Goal: Task Accomplishment & Management: Manage account settings

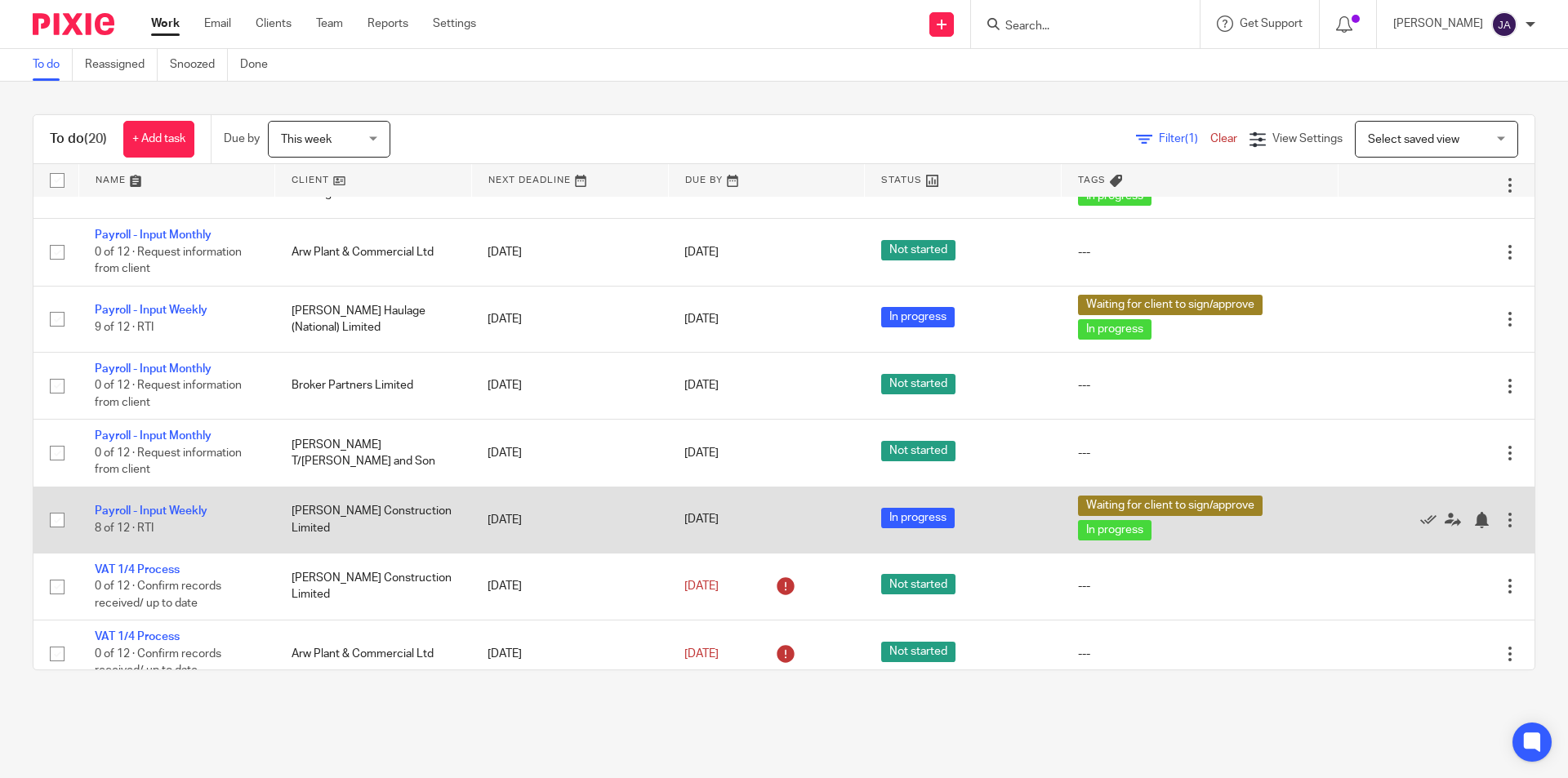
scroll to position [899, 0]
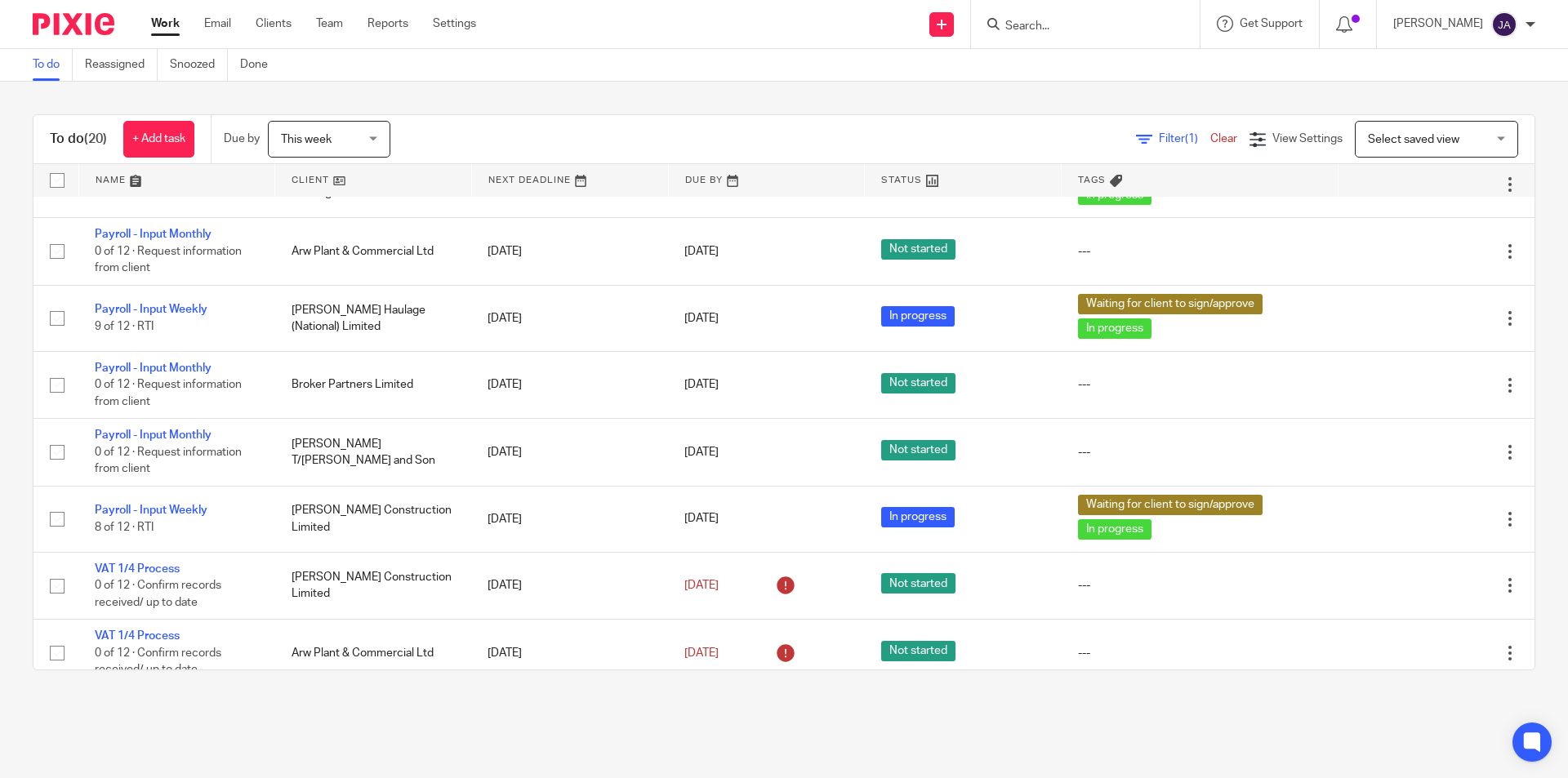
click at [311, 179] on link at bounding box center [373, 181] width 196 height 33
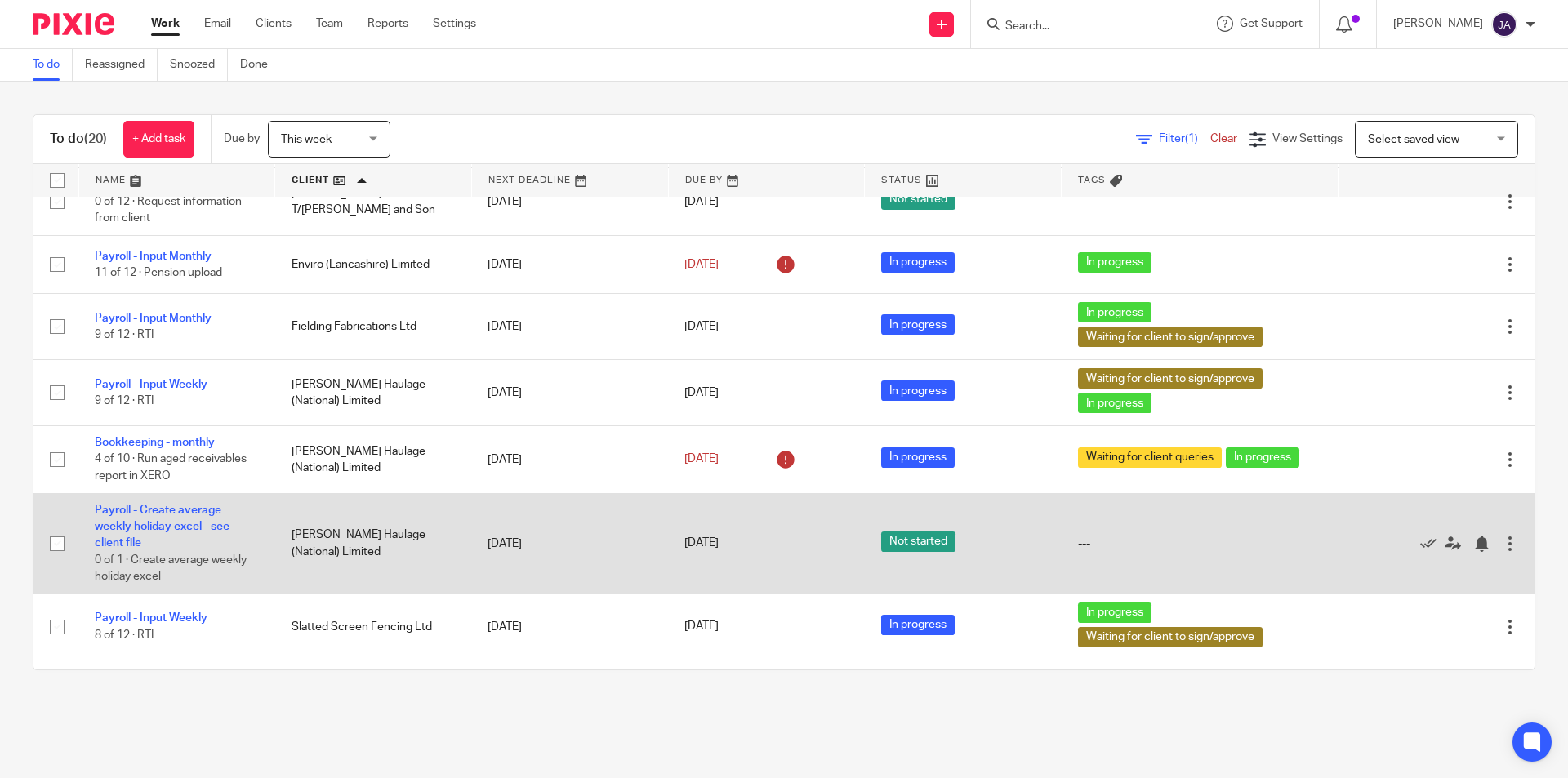
scroll to position [817, 0]
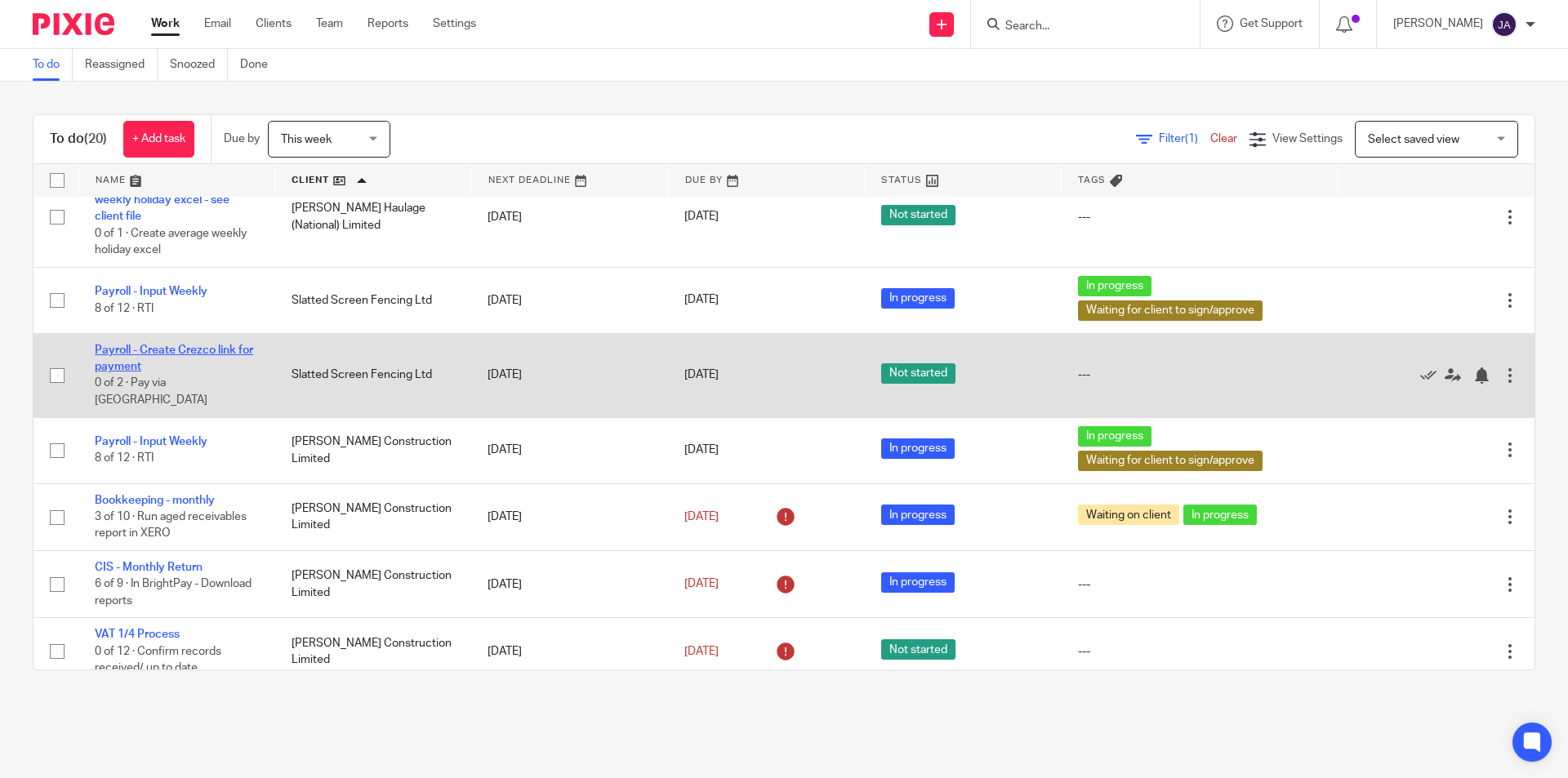
click at [193, 351] on link "Payroll - Create Crezco link for payment" at bounding box center [174, 358] width 158 height 28
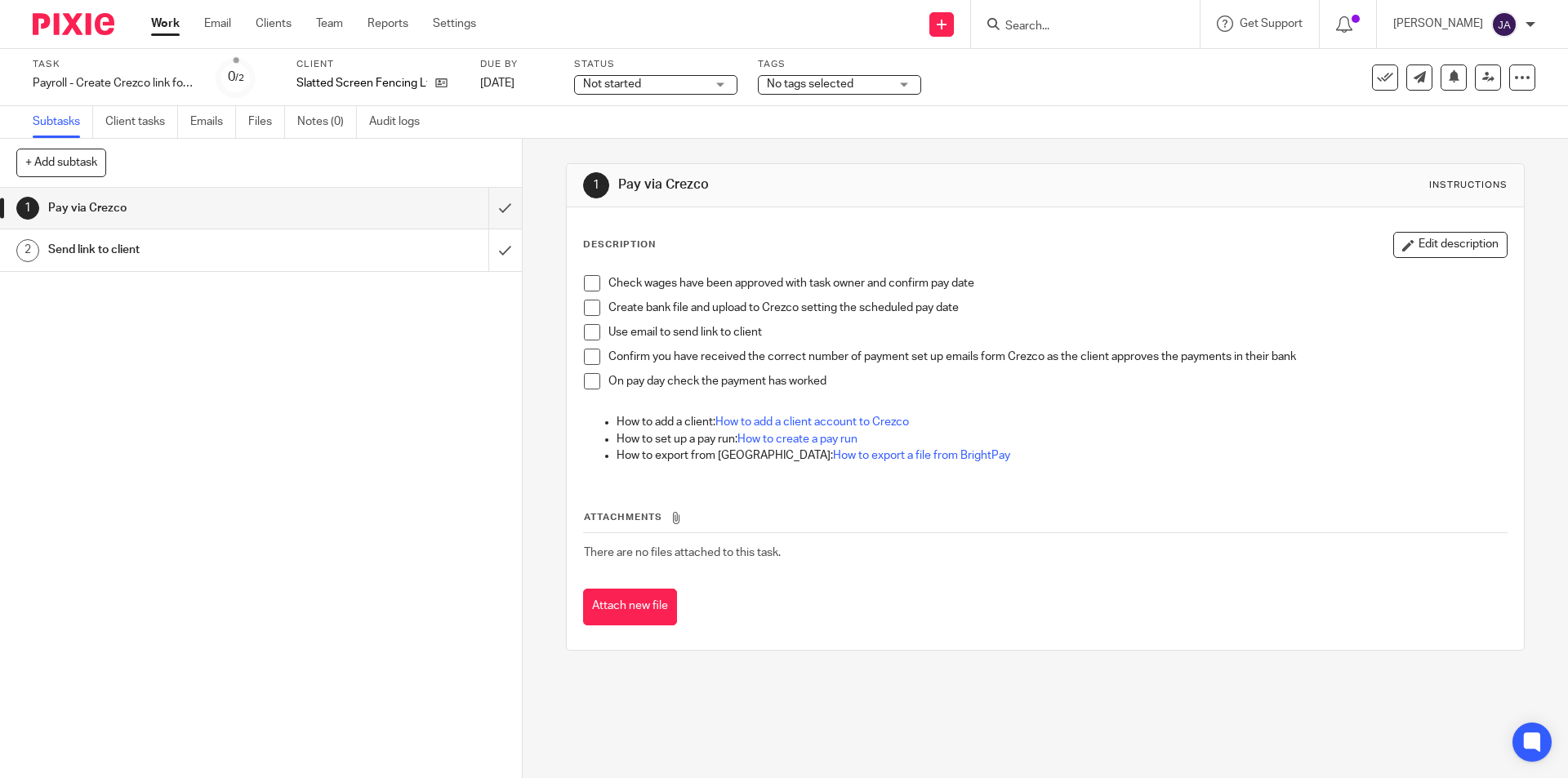
click at [653, 89] on span "Not started" at bounding box center [644, 85] width 123 height 17
click at [625, 140] on span "In progress" at bounding box center [614, 143] width 57 height 11
click at [789, 89] on span "No tags selected" at bounding box center [810, 83] width 86 height 11
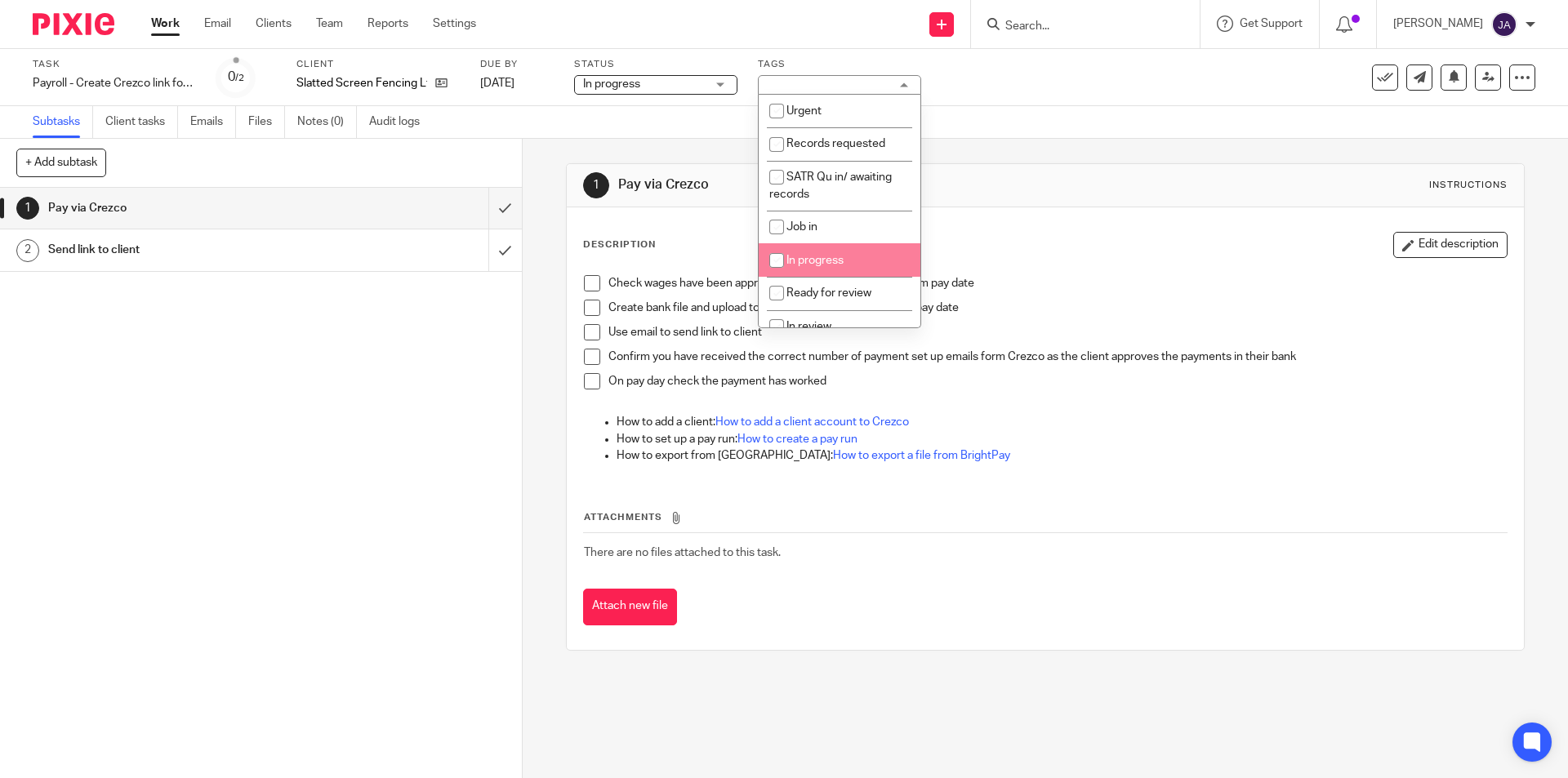
click at [820, 262] on span "In progress" at bounding box center [815, 260] width 57 height 11
checkbox input "true"
click at [588, 292] on li "Check wages have been approved with task owner and confirm pay date" at bounding box center [1045, 287] width 922 height 25
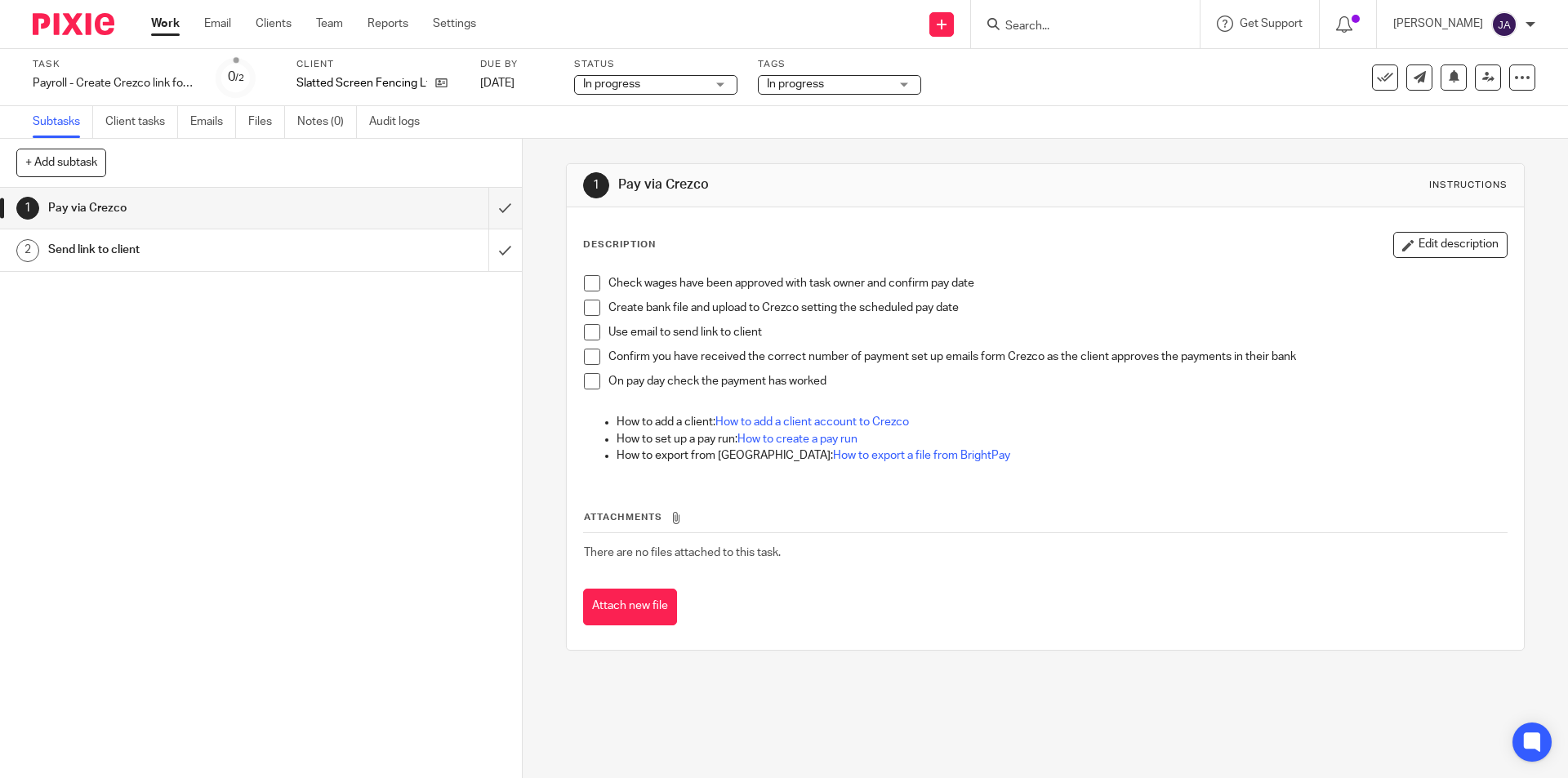
click at [591, 286] on span at bounding box center [592, 283] width 16 height 16
click at [585, 312] on span at bounding box center [592, 308] width 16 height 16
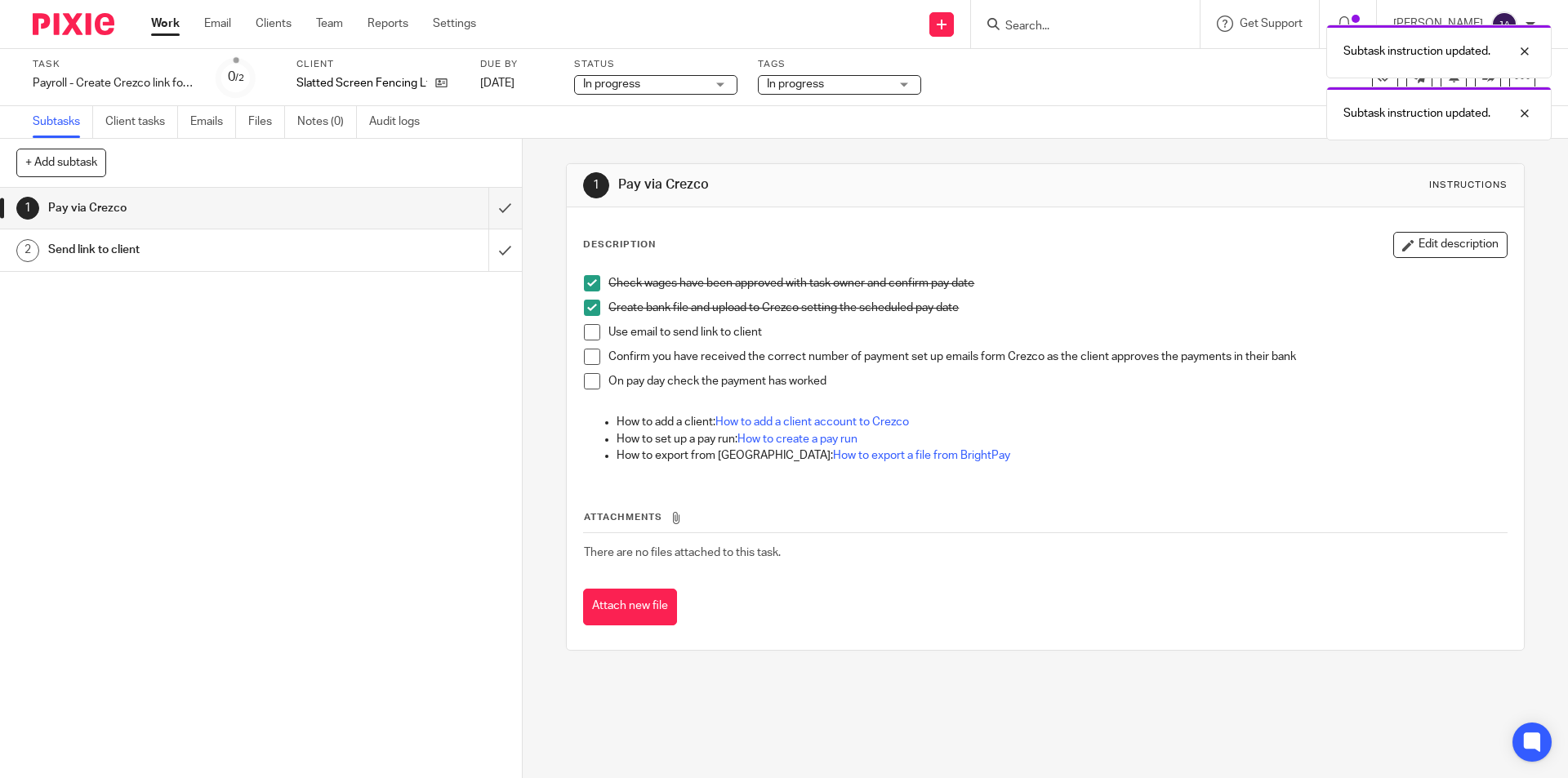
click at [584, 329] on span at bounding box center [592, 332] width 16 height 16
click at [384, 247] on div "Send link to client" at bounding box center [260, 249] width 424 height 25
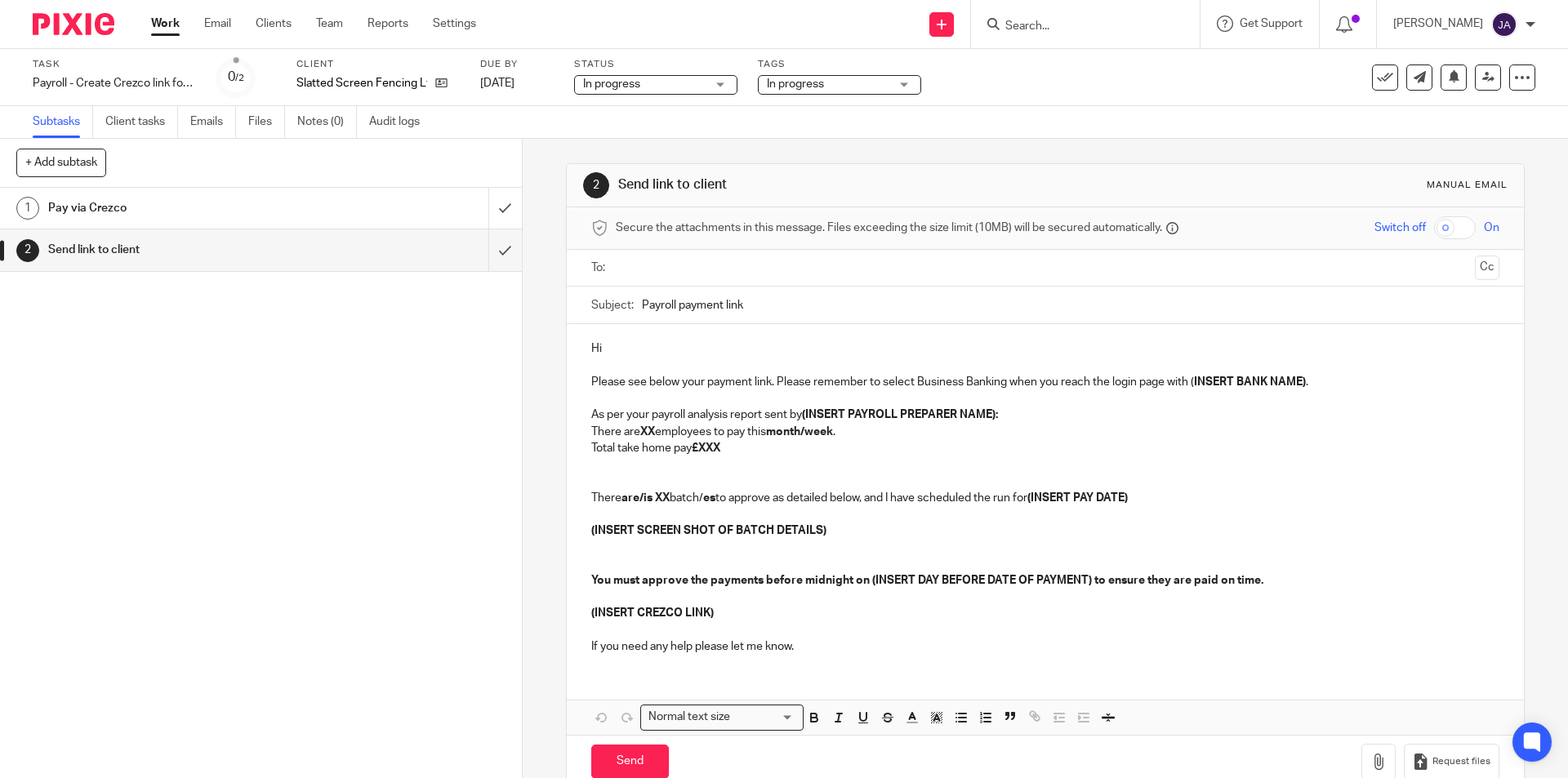
click at [682, 264] on input "text" at bounding box center [1044, 268] width 846 height 19
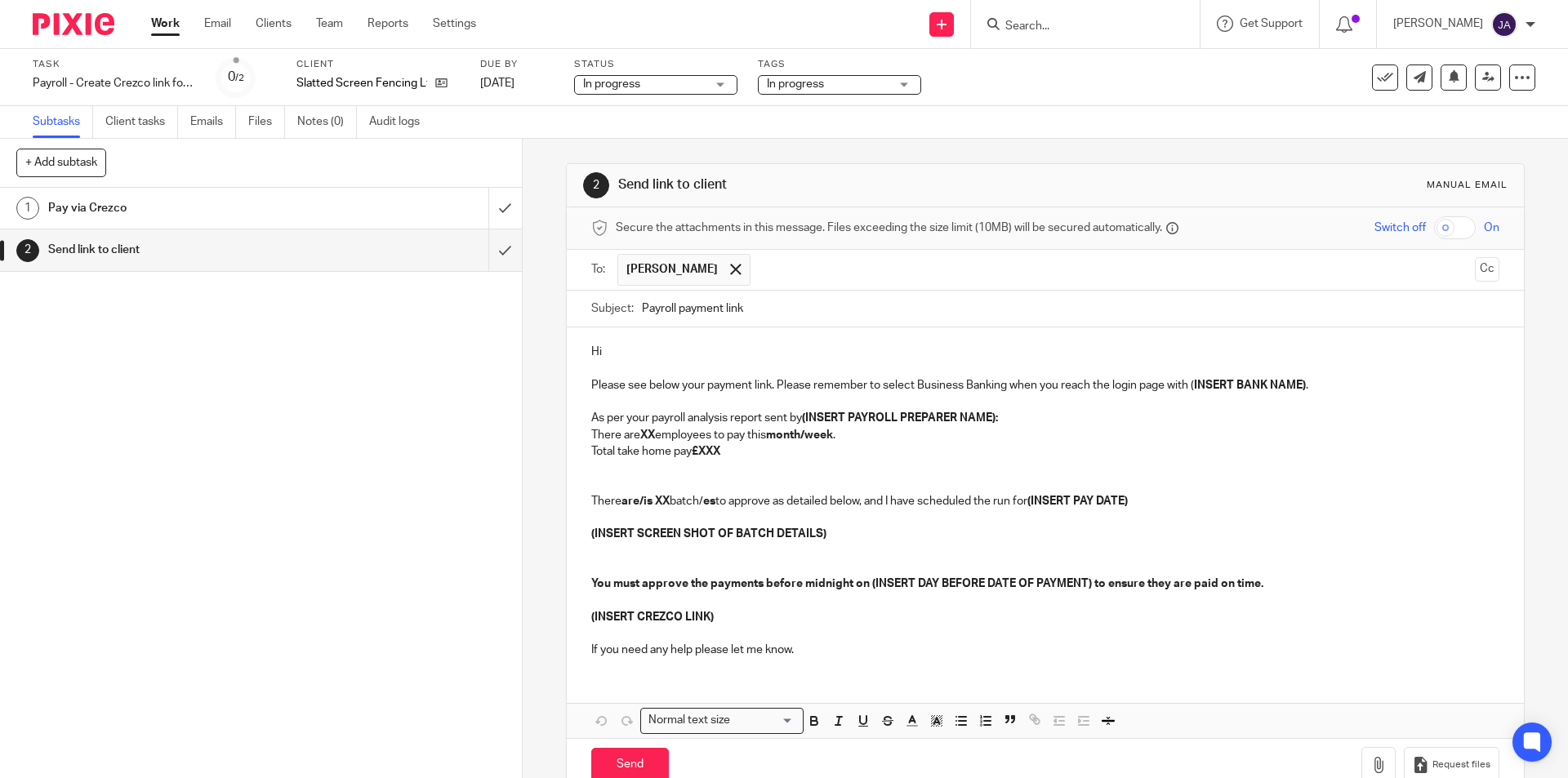
click at [637, 306] on div "Subject: Payroll payment link" at bounding box center [1045, 308] width 907 height 36
click at [642, 308] on input "Payroll payment link" at bounding box center [1070, 308] width 857 height 36
paste input "Week 23 Link"
click at [692, 311] on input "Week 23 Link Payroll payment link" at bounding box center [1070, 308] width 857 height 36
click at [719, 313] on input "Week 24 Link Payroll payment link" at bounding box center [1070, 308] width 857 height 36
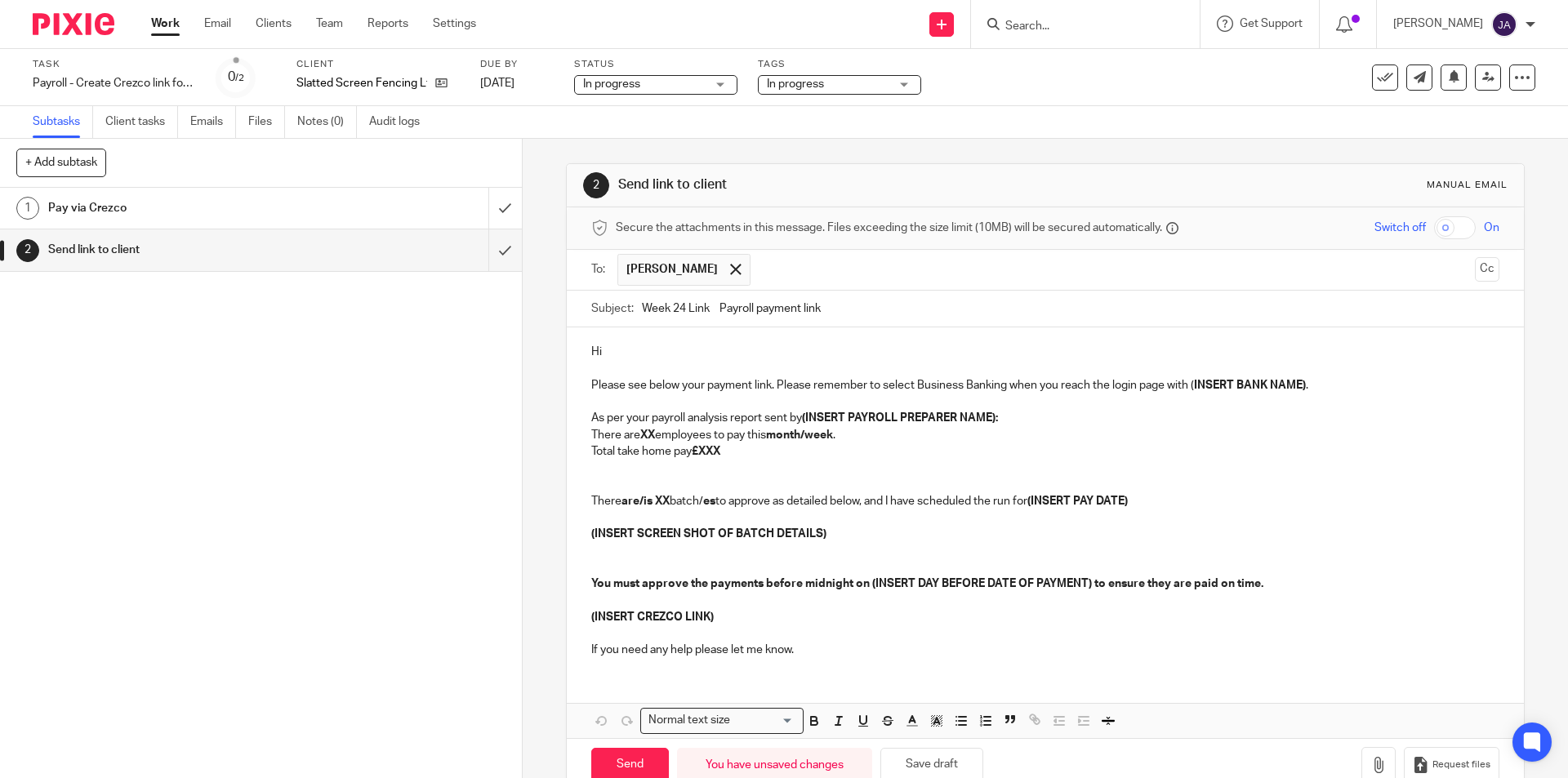
paste input "Slatted S.Fencing"
type input "Week 24 Link Slatted S.Fencing Payroll payment link"
click at [669, 349] on p "Hi" at bounding box center [1045, 352] width 907 height 16
drag, startPoint x: 1314, startPoint y: 377, endPoint x: 1189, endPoint y: 380, distance: 125.0
click at [1189, 380] on p "Please see below your payment link. Please remember to select Business Banking …" at bounding box center [1045, 385] width 907 height 16
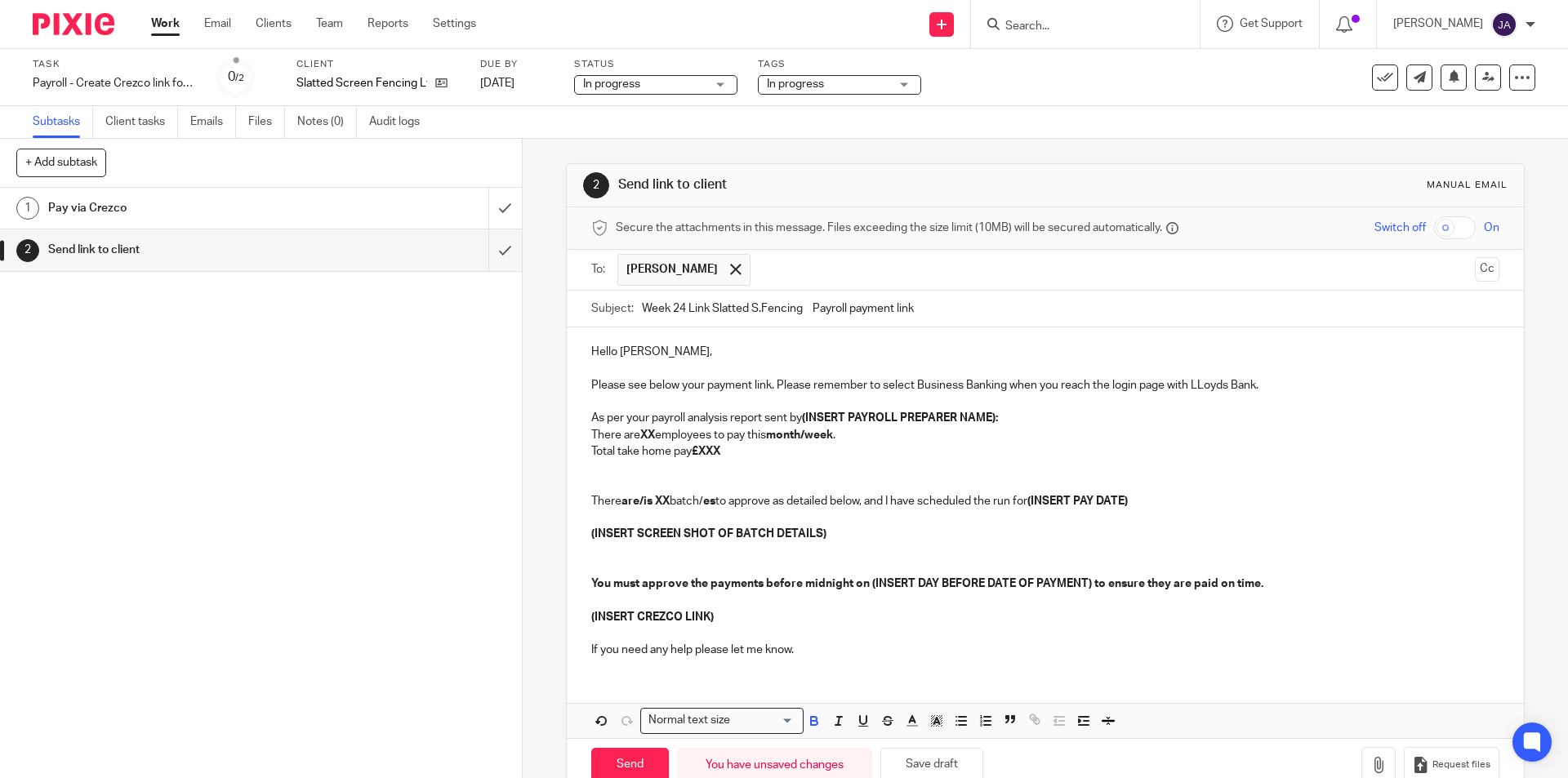
click at [1311, 450] on p "Total take home pay £XXX" at bounding box center [1045, 451] width 907 height 16
drag, startPoint x: 1271, startPoint y: 383, endPoint x: 1187, endPoint y: 384, distance: 84.0
click at [1187, 384] on p "Please see below your payment link. Please remember to select Business Banking …" at bounding box center [1045, 385] width 907 height 16
click at [807, 726] on icon "button" at bounding box center [814, 720] width 14 height 14
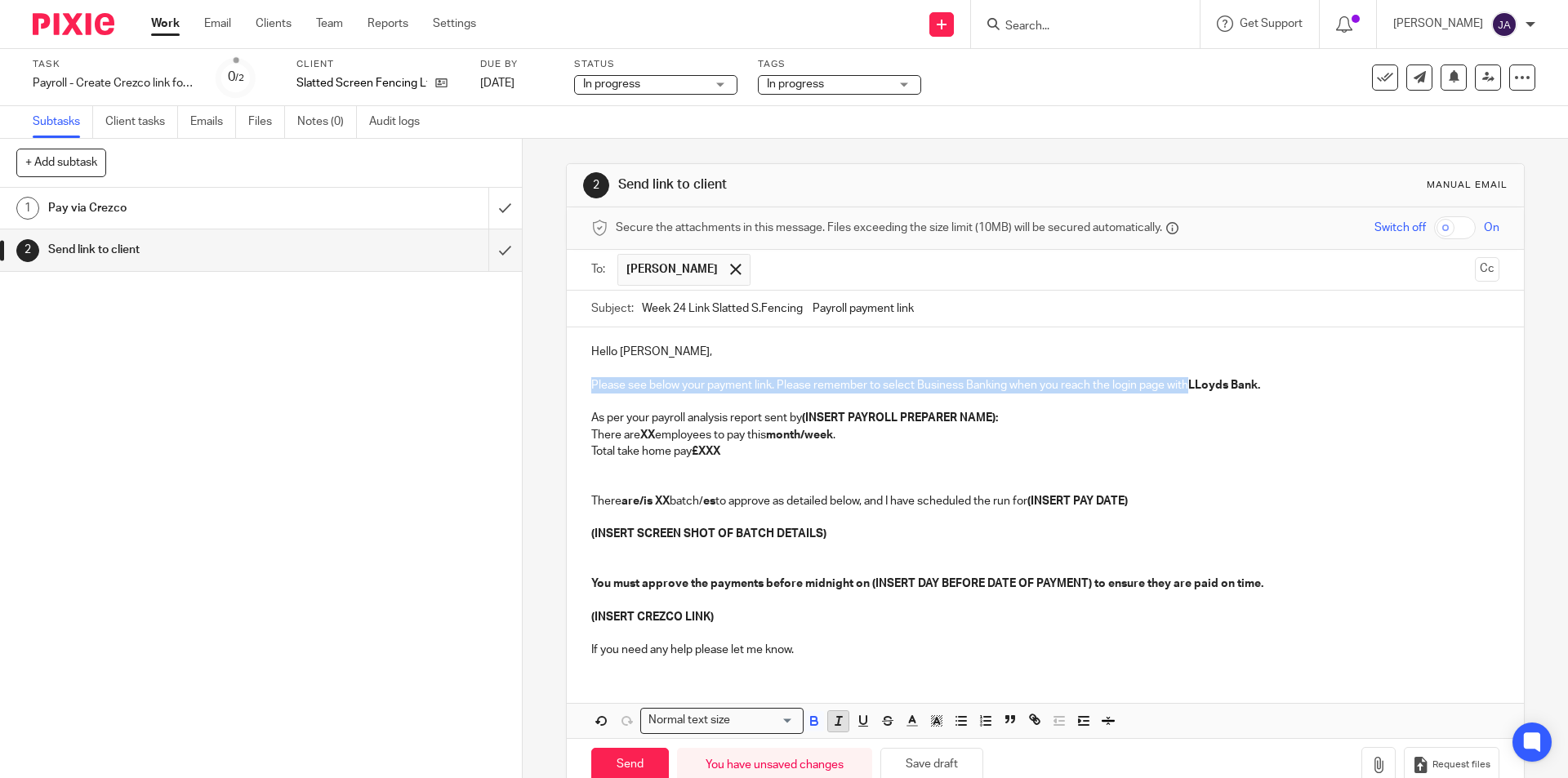
click at [831, 725] on icon "button" at bounding box center [838, 720] width 14 height 14
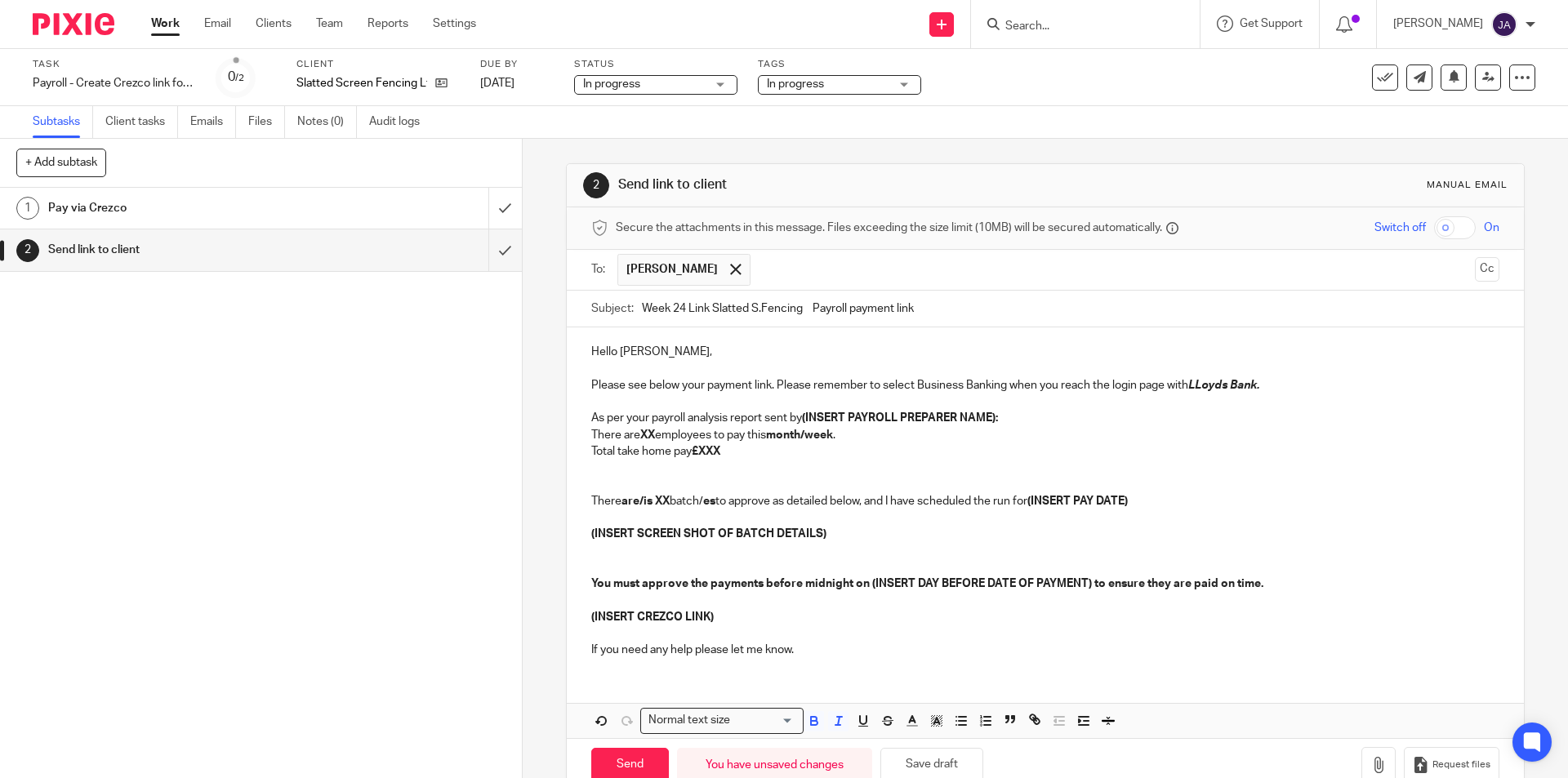
click at [720, 452] on strong "£XXX" at bounding box center [706, 451] width 29 height 11
drag, startPoint x: 970, startPoint y: 420, endPoint x: 808, endPoint y: 420, distance: 162.0
click at [808, 420] on p "As per your payroll analysis report sent by (INSERT PAYROLL PREPARER NAME):" at bounding box center [1045, 418] width 907 height 16
click at [653, 434] on strong "XX" at bounding box center [647, 435] width 14 height 11
click at [107, 493] on div "1 Pay via Crezco 2 Send link to client" at bounding box center [261, 483] width 522 height 591
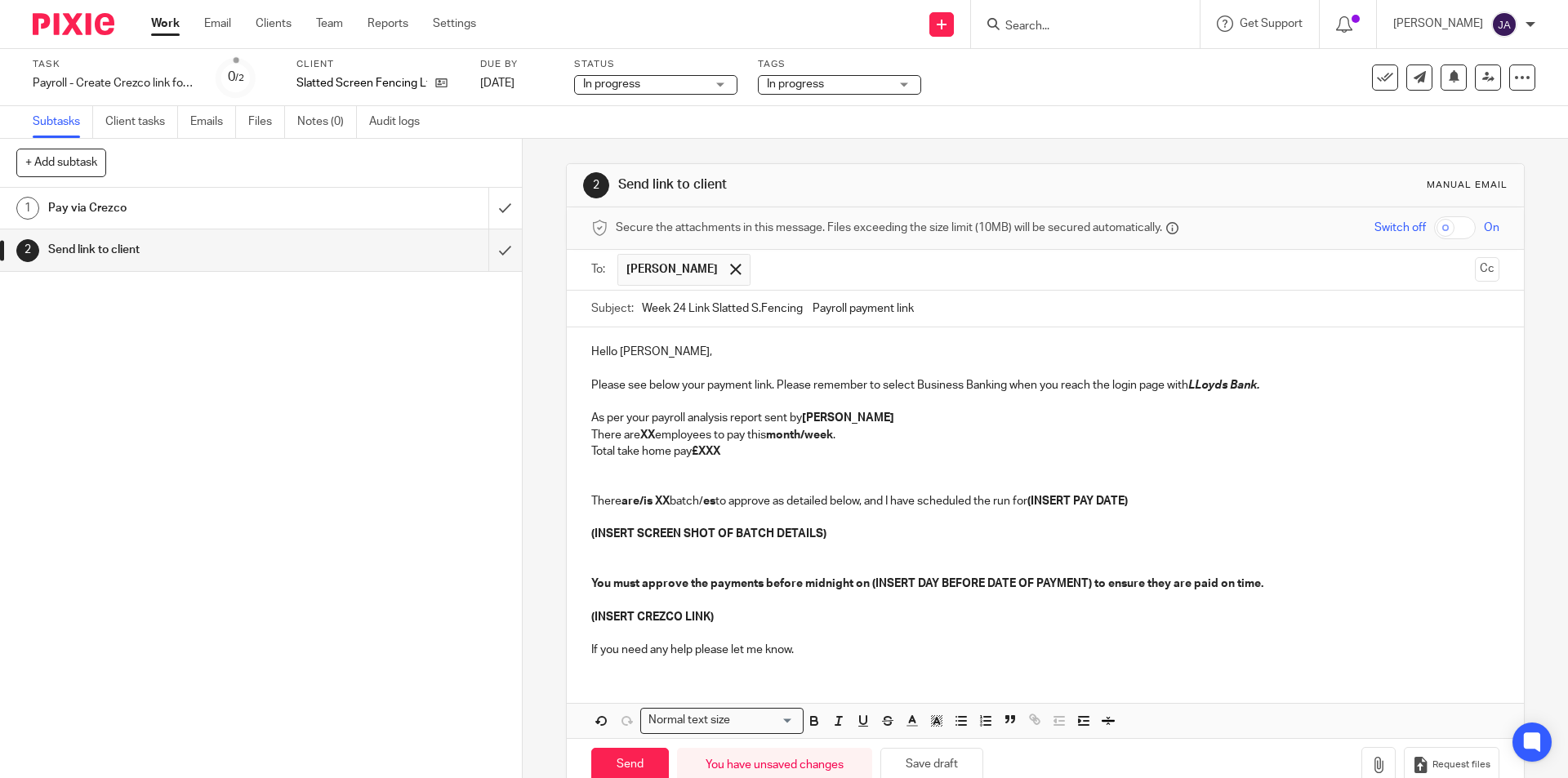
click at [655, 437] on p "There are XX employees to pay this month/week ." at bounding box center [1045, 435] width 907 height 16
click at [653, 433] on strong "XX" at bounding box center [647, 435] width 14 height 11
click at [800, 435] on strong "month/week" at bounding box center [791, 435] width 67 height 11
click at [798, 437] on p "There are 5 employees to pay this week ." at bounding box center [1045, 435] width 907 height 16
drag, startPoint x: 808, startPoint y: 435, endPoint x: 763, endPoint y: 436, distance: 45.0
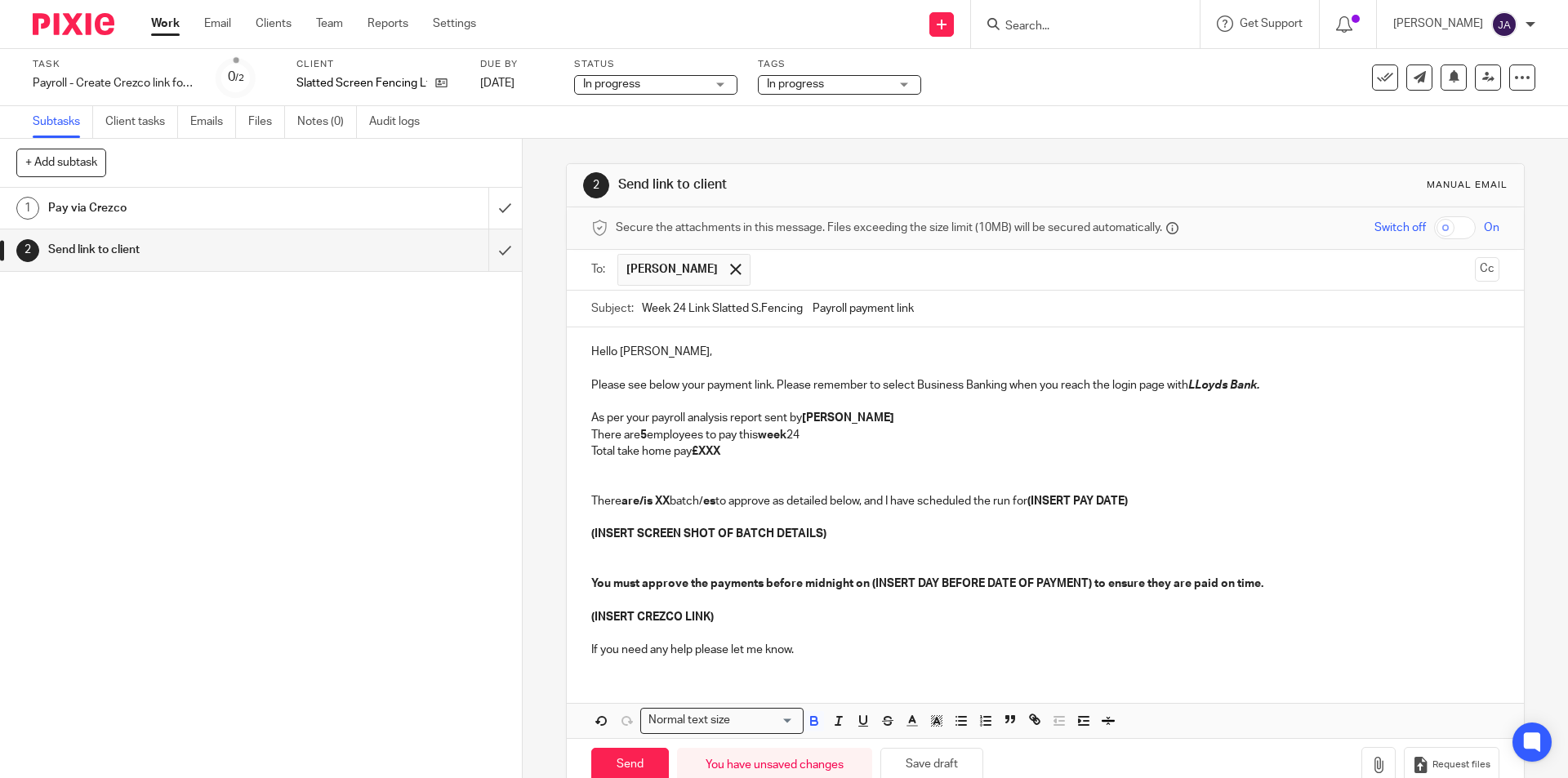
click at [763, 436] on p "There are 5 employees to pay this week 24" at bounding box center [1045, 435] width 907 height 16
click at [809, 724] on icon "button" at bounding box center [814, 720] width 14 height 14
click at [809, 723] on icon "button" at bounding box center [814, 720] width 14 height 14
click at [831, 723] on icon "button" at bounding box center [838, 720] width 14 height 14
click at [770, 473] on p at bounding box center [1045, 476] width 907 height 34
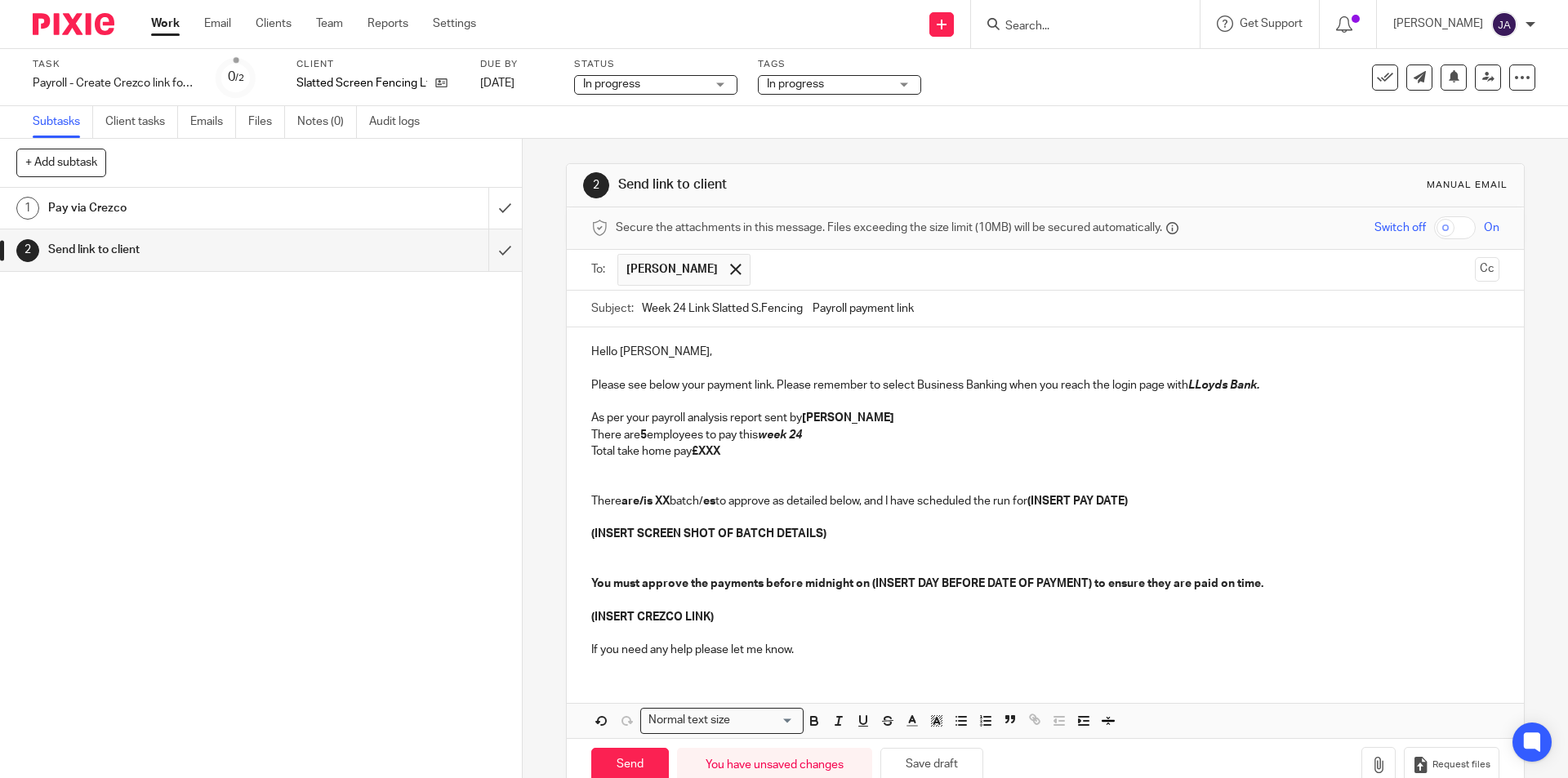
click at [725, 455] on p "Total take home pay £XXX" at bounding box center [1045, 451] width 907 height 16
click at [640, 503] on strong "are/is" at bounding box center [637, 501] width 31 height 11
click at [647, 500] on p "There is XX batch/ es to approve as detailed below, and I have scheduled the ru…" at bounding box center [1045, 501] width 907 height 16
click at [704, 503] on p "There is ONE batch/ es to approve as detailed below, and I have scheduled the r…" at bounding box center [1045, 501] width 907 height 16
drag, startPoint x: 1126, startPoint y: 498, endPoint x: 1006, endPoint y: 507, distance: 120.3
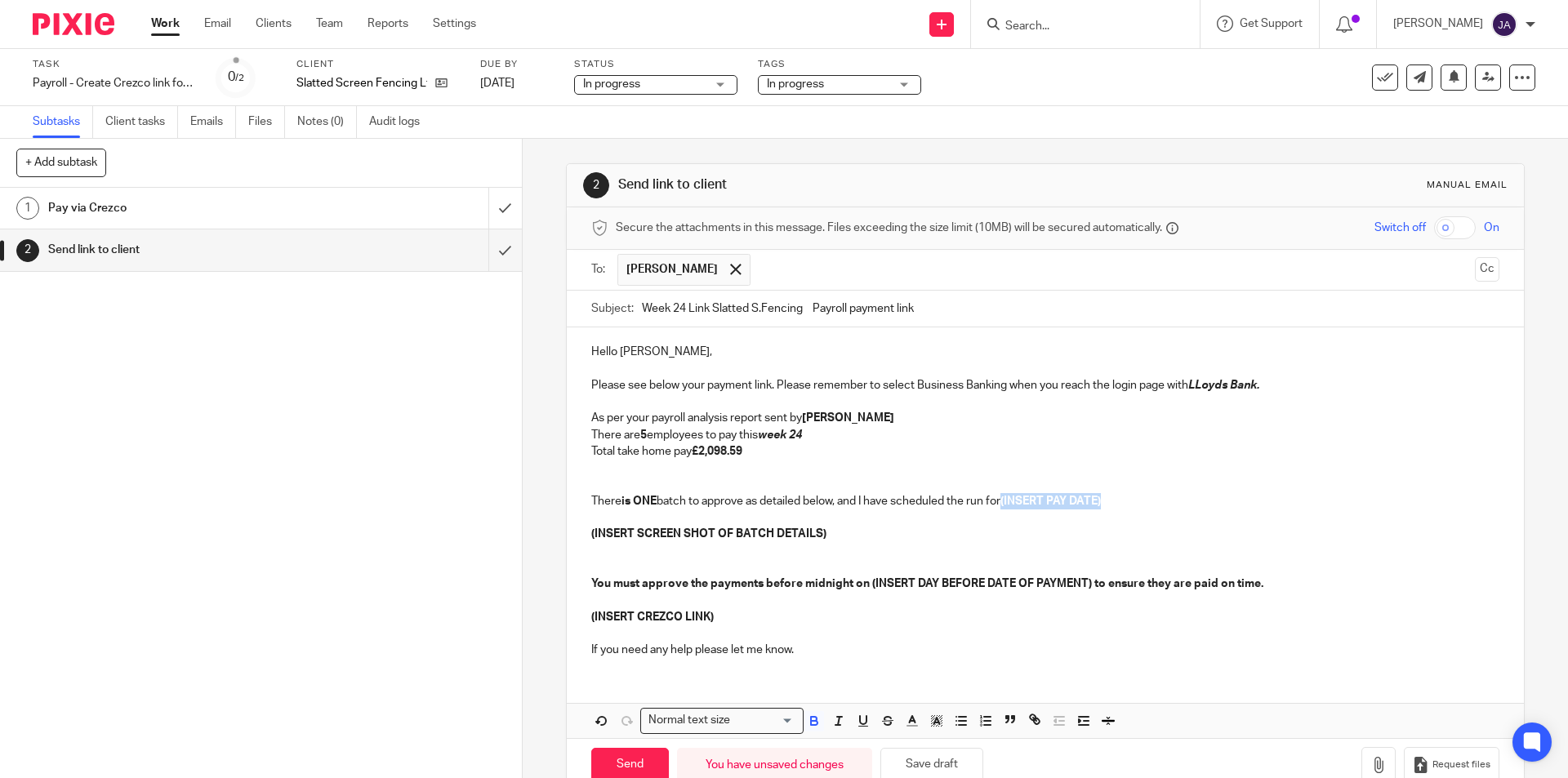
click at [1006, 507] on p "There is ONE batch to approve as detailed below, and I have scheduled the run f…" at bounding box center [1045, 501] width 907 height 16
click at [986, 552] on p at bounding box center [1045, 560] width 907 height 34
drag, startPoint x: 1090, startPoint y: 585, endPoint x: 867, endPoint y: 586, distance: 223.0
click at [867, 586] on strong "You must approve the payments before midnight on (INSERT DAY BEFORE DATE OF PAY…" at bounding box center [927, 583] width 672 height 11
click at [826, 625] on p at bounding box center [1045, 633] width 907 height 16
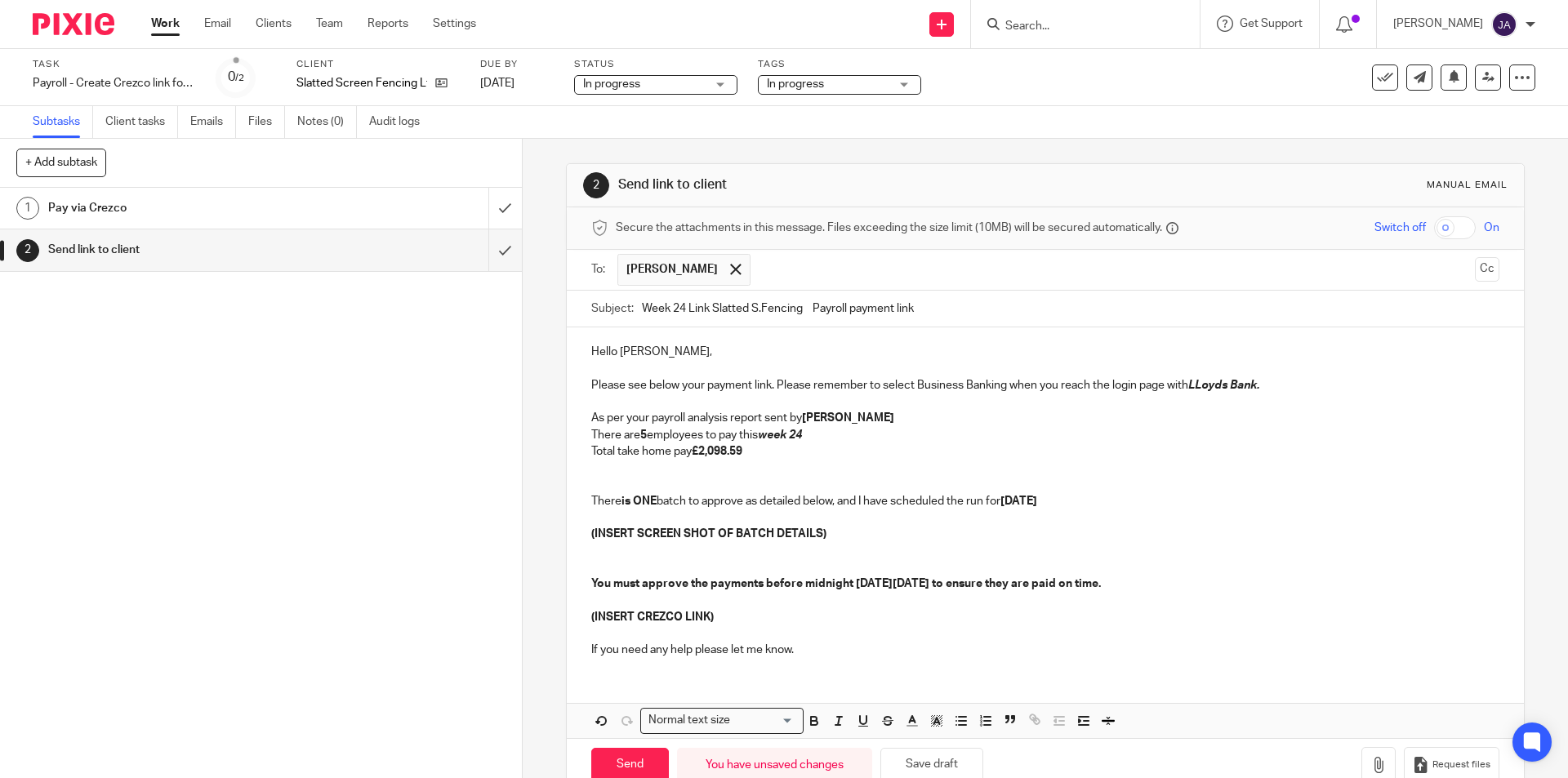
click at [814, 609] on p "(INSERT CREZCO LINK)" at bounding box center [1045, 617] width 907 height 16
click at [813, 542] on p "(INSERT SCREEN SHOT OF BATCH DETAILS)" at bounding box center [1045, 534] width 907 height 16
click at [626, 544] on p at bounding box center [1045, 560] width 907 height 34
drag, startPoint x: 837, startPoint y: 533, endPoint x: 551, endPoint y: 528, distance: 286.0
click at [557, 529] on div "2 Send link to client Manual email Secure the attachments in this message. File…" at bounding box center [1045, 458] width 1045 height 639
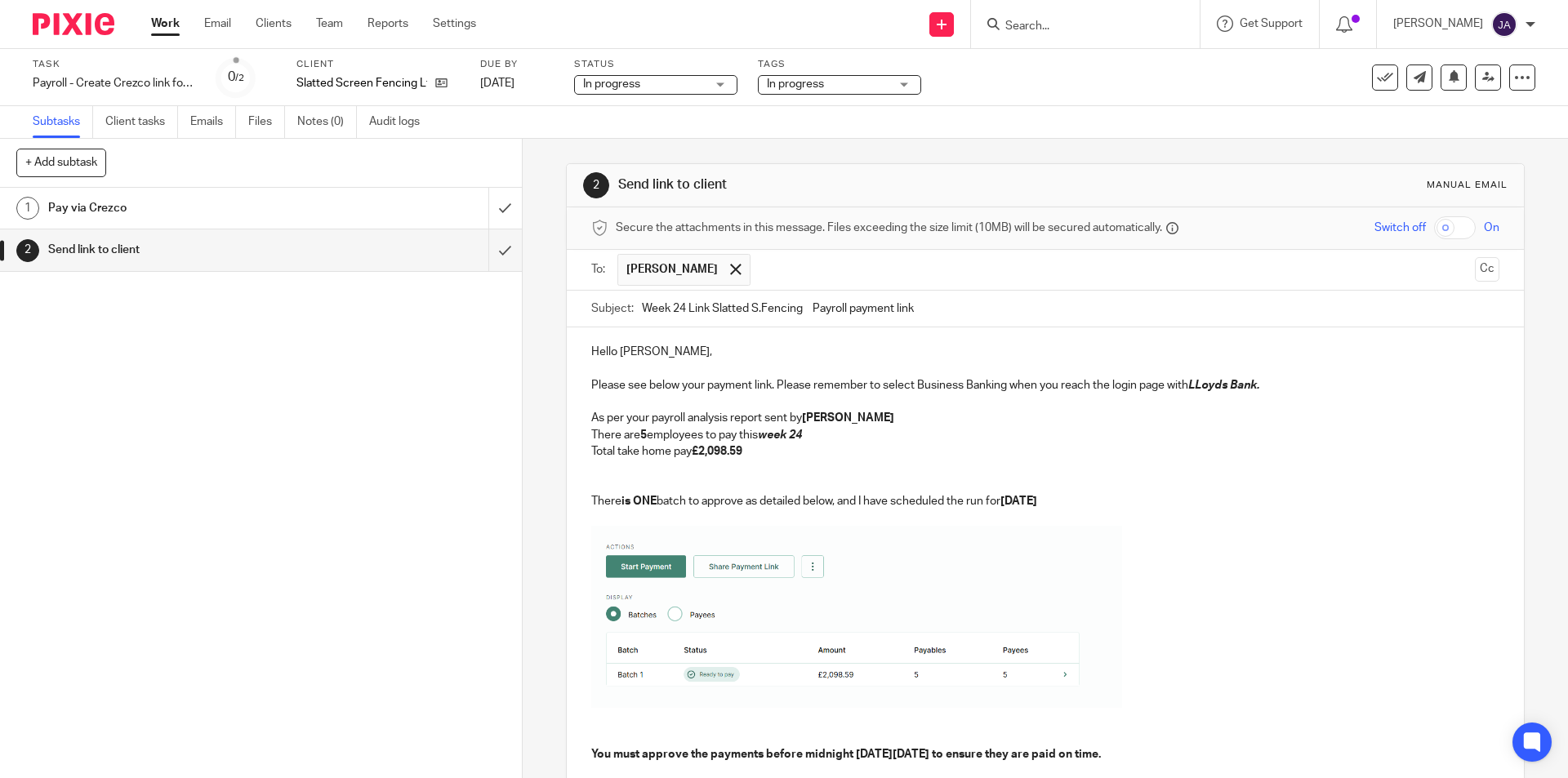
scroll to position [209, 0]
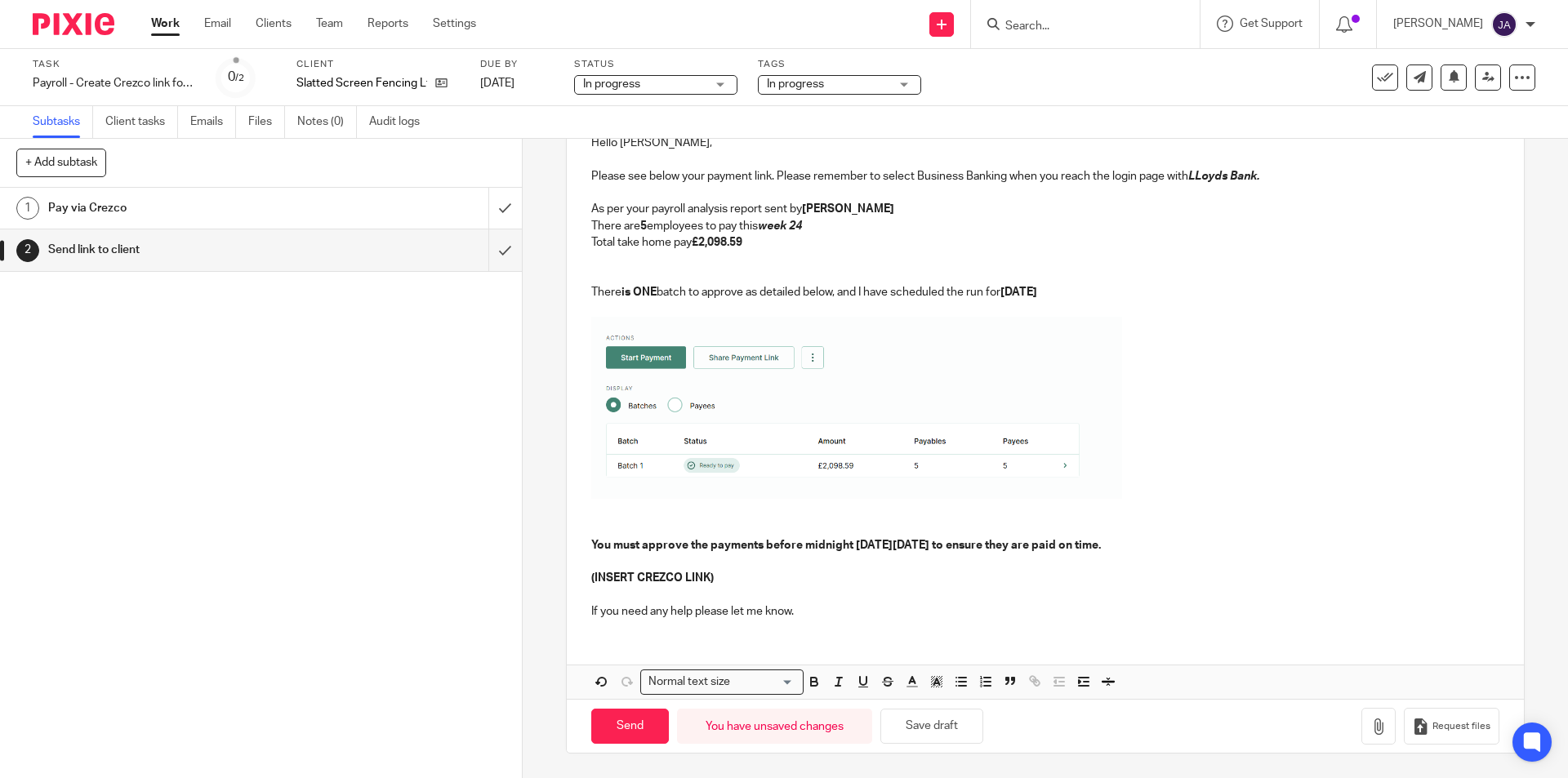
click at [950, 614] on p "If you need any help please let me know." at bounding box center [1045, 611] width 907 height 16
drag, startPoint x: 720, startPoint y: 587, endPoint x: 538, endPoint y: 586, distance: 182.0
click at [541, 586] on div "2 Send link to client Manual email Secure the attachments in this message. File…" at bounding box center [1045, 458] width 1045 height 639
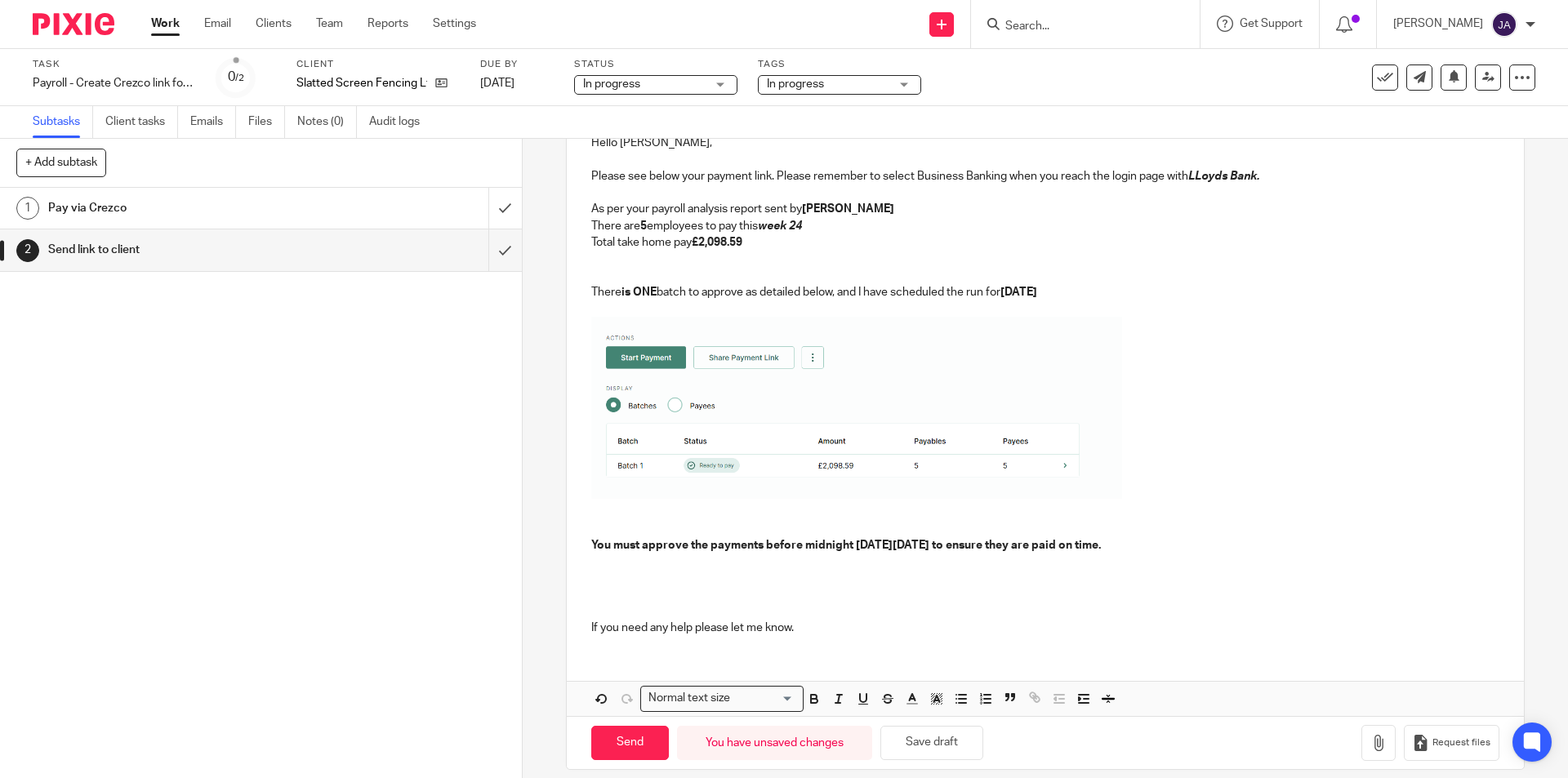
click at [614, 575] on p at bounding box center [1045, 578] width 907 height 16
drag, startPoint x: 736, startPoint y: 678, endPoint x: 746, endPoint y: 659, distance: 21.5
click at [737, 675] on div "Hello Adela, Please see below your payment link. Please remember to select Busi…" at bounding box center [1045, 417] width 956 height 597
drag, startPoint x: 809, startPoint y: 626, endPoint x: 571, endPoint y: 637, distance: 238.3
click at [570, 636] on div "Hello Adela, Please see below your payment link. Please remember to select Busi…" at bounding box center [1045, 383] width 956 height 530
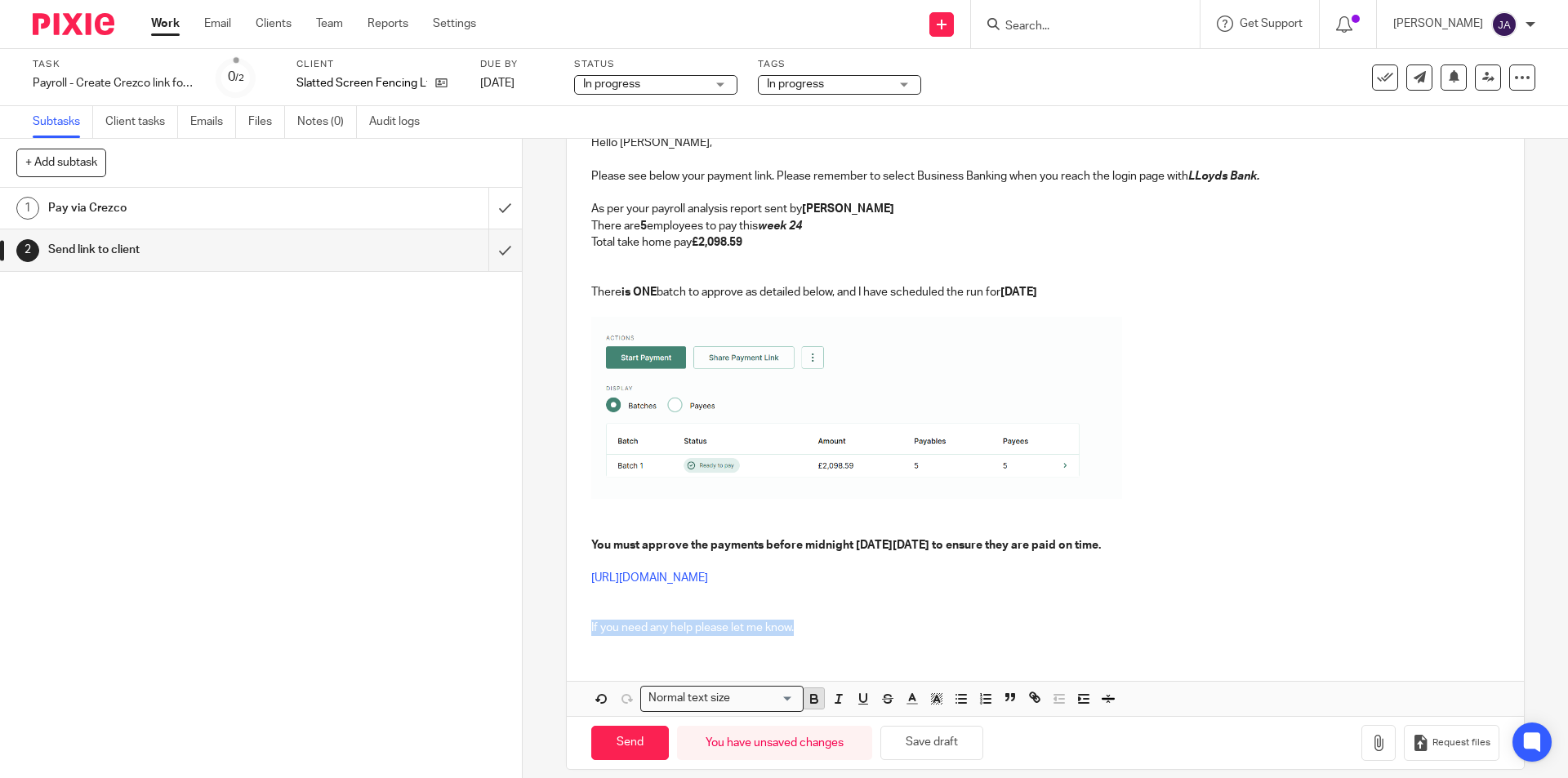
click at [809, 700] on icon "button" at bounding box center [814, 698] width 14 height 14
click at [831, 698] on icon "button" at bounding box center [838, 698] width 14 height 14
click at [858, 645] on div "Hello Adela, Please see below your payment link. Please remember to select Busi…" at bounding box center [1045, 383] width 956 height 530
click at [862, 635] on p "If you need any help please let me know." at bounding box center [1045, 627] width 907 height 16
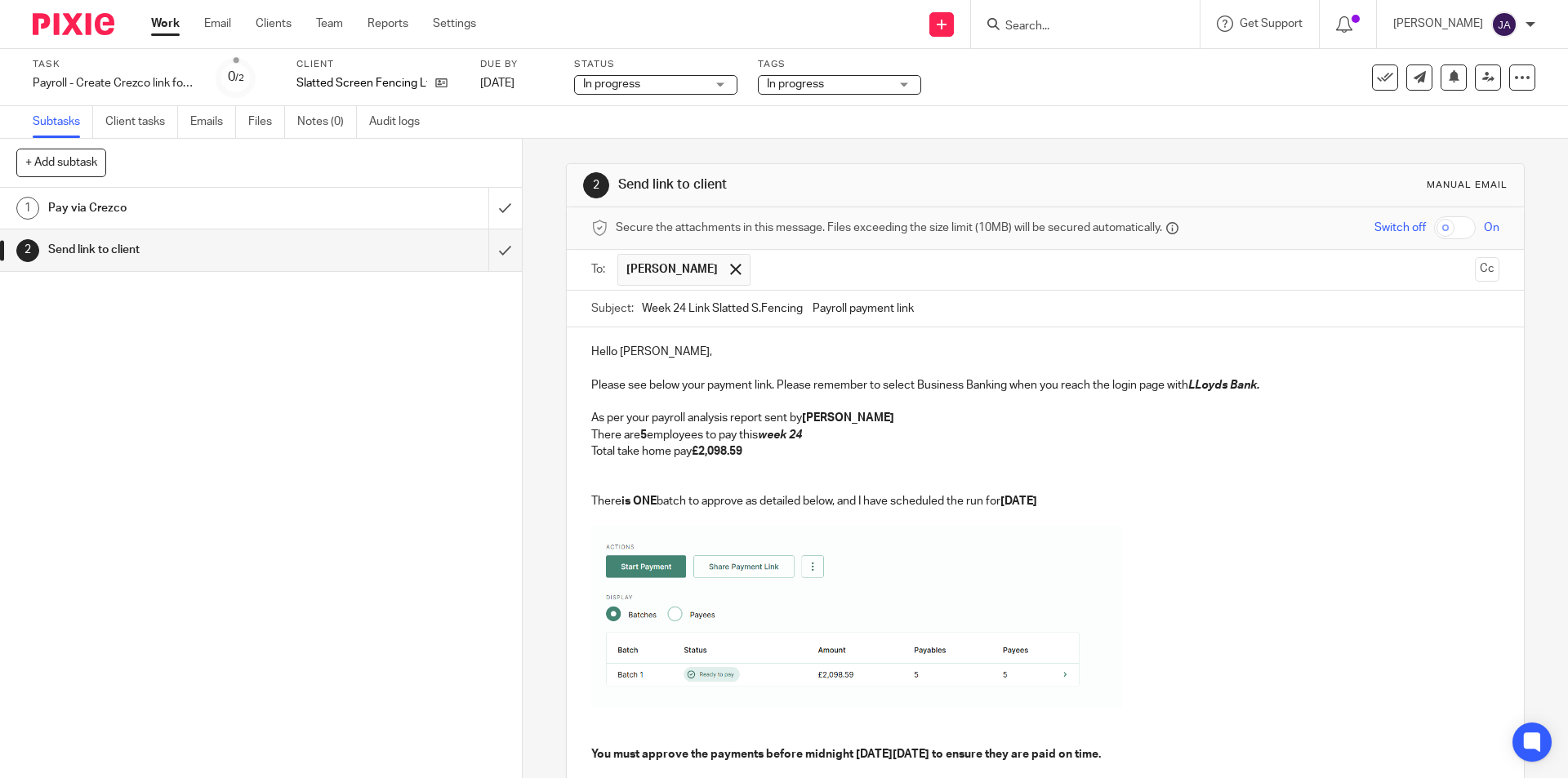
scroll to position [225, 0]
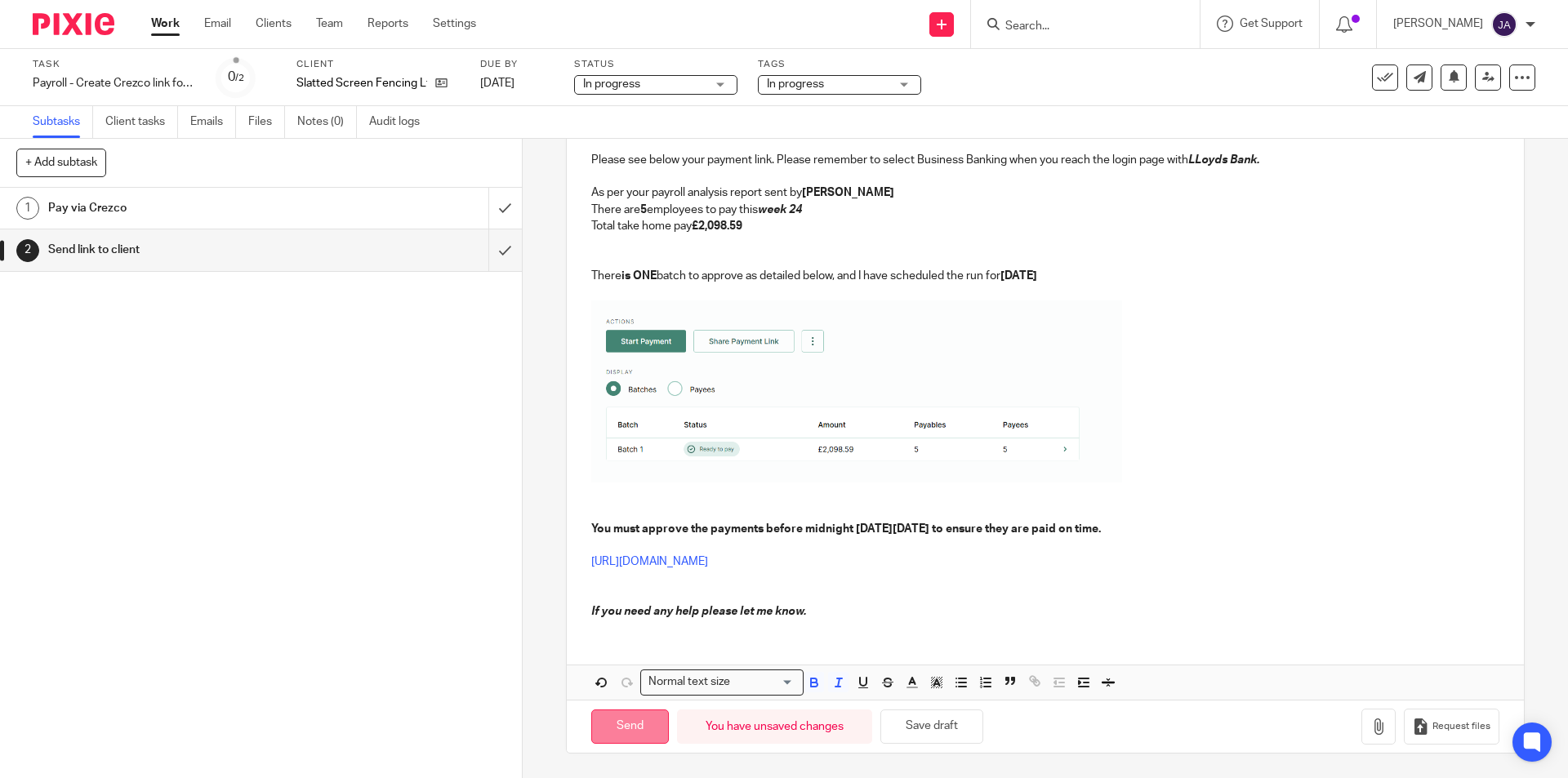
click at [642, 723] on input "Send" at bounding box center [631, 726] width 78 height 35
type input "Sent"
click at [276, 185] on div "+ Add subtask Cancel + Add" at bounding box center [261, 164] width 522 height 49
click at [270, 196] on h1 "Pay via Crezco" at bounding box center [189, 208] width 282 height 25
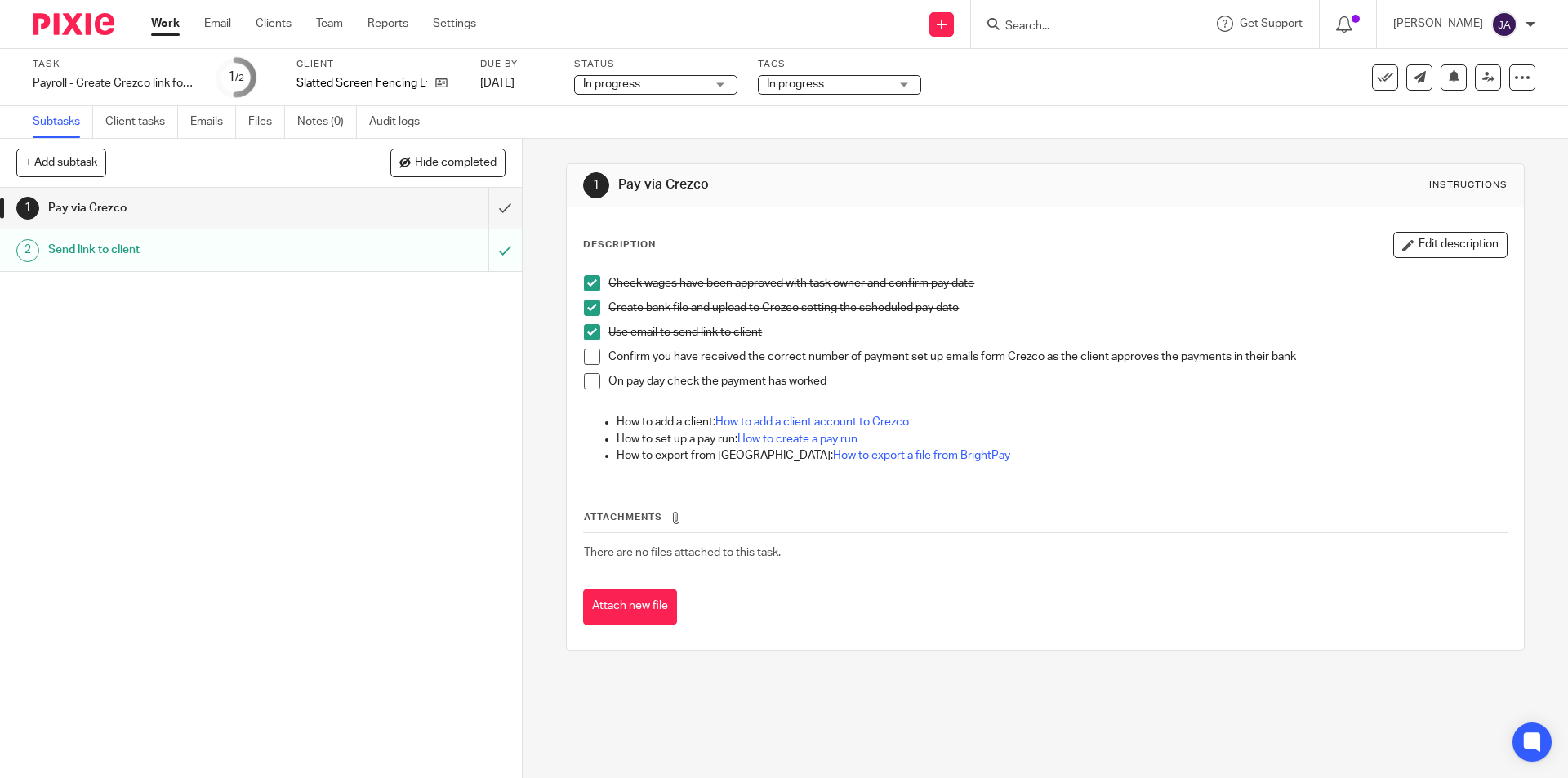
click at [169, 27] on link "Work" at bounding box center [165, 23] width 29 height 16
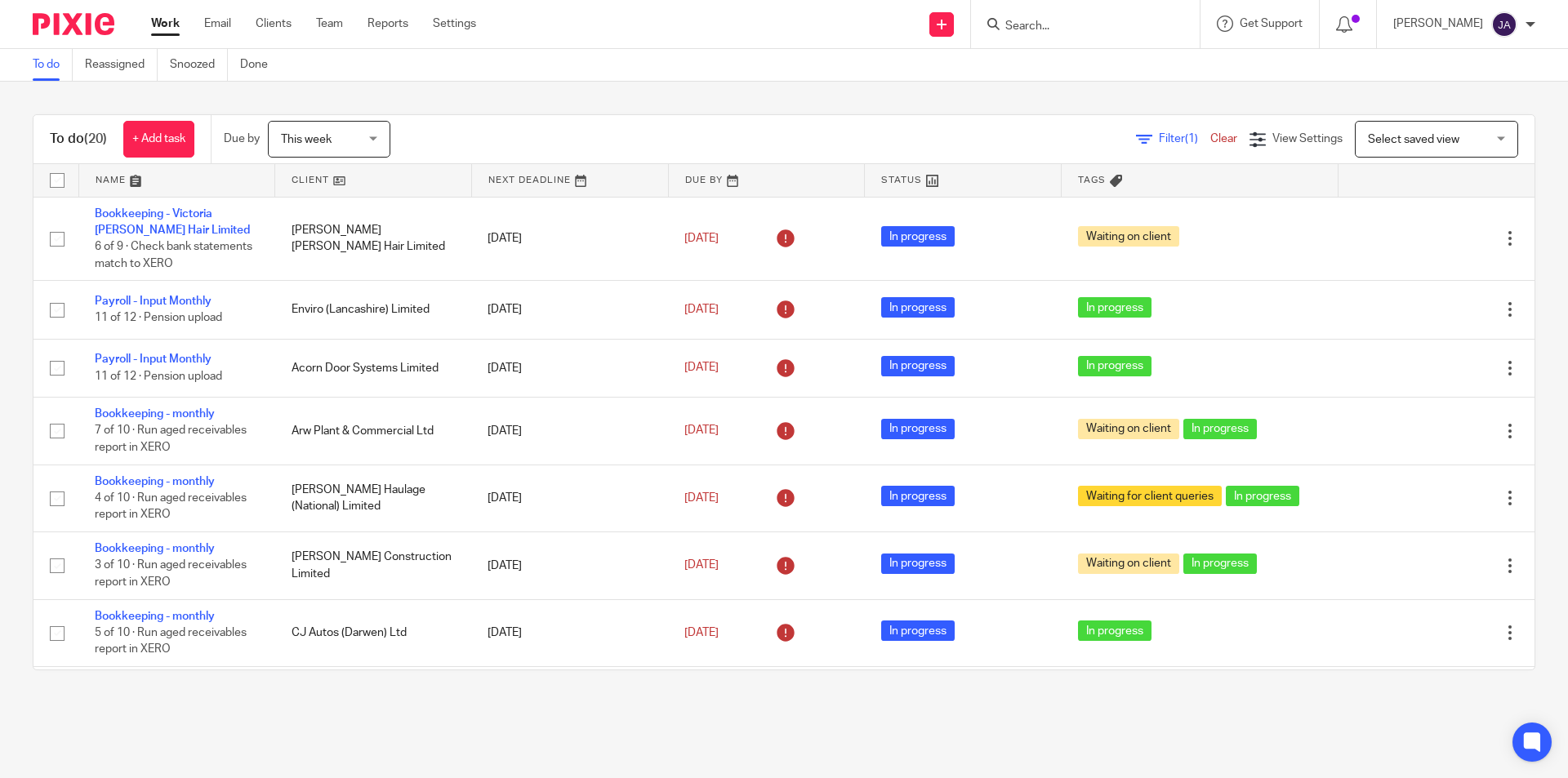
click at [319, 175] on link at bounding box center [373, 181] width 196 height 33
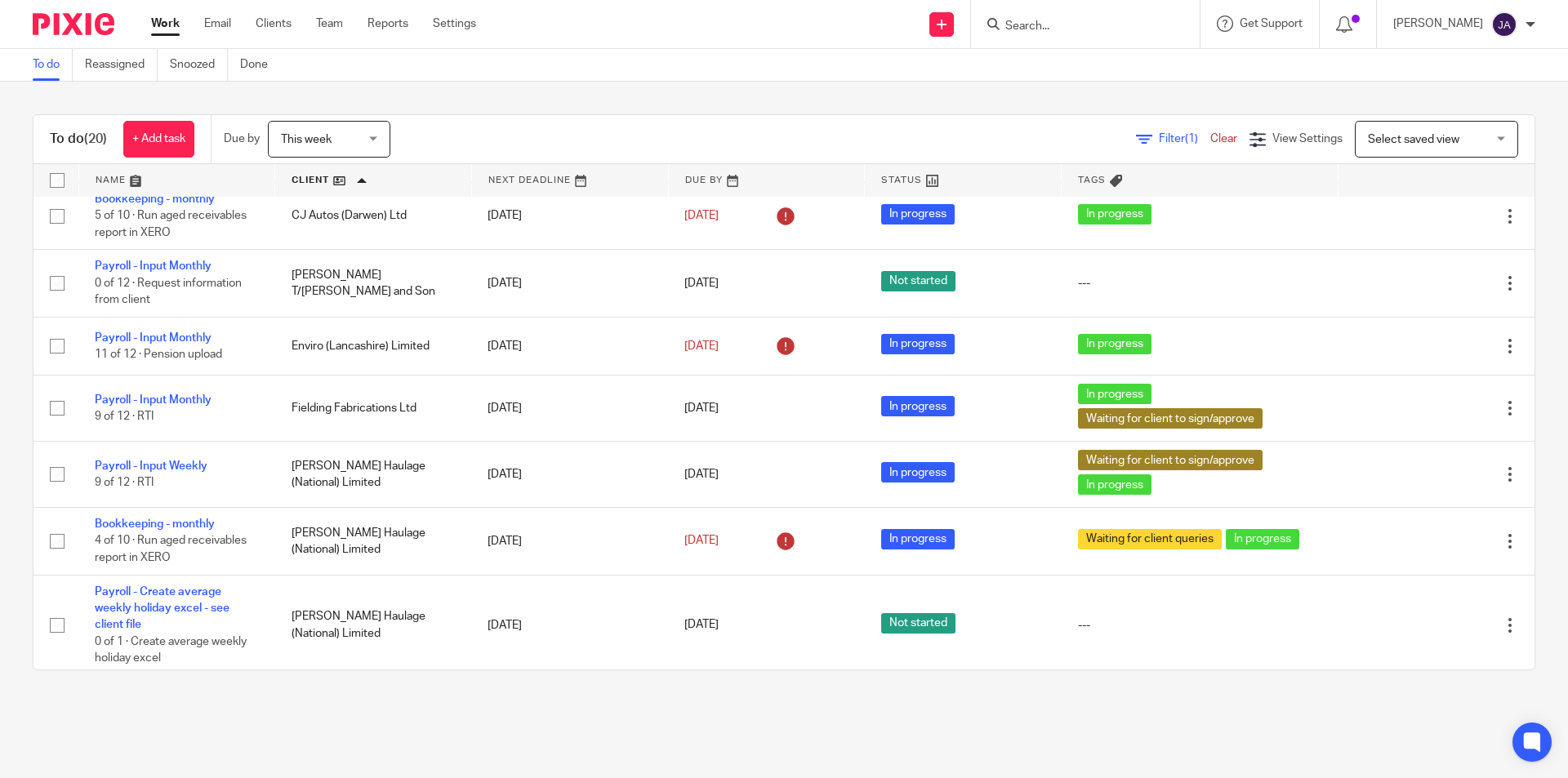
scroll to position [653, 0]
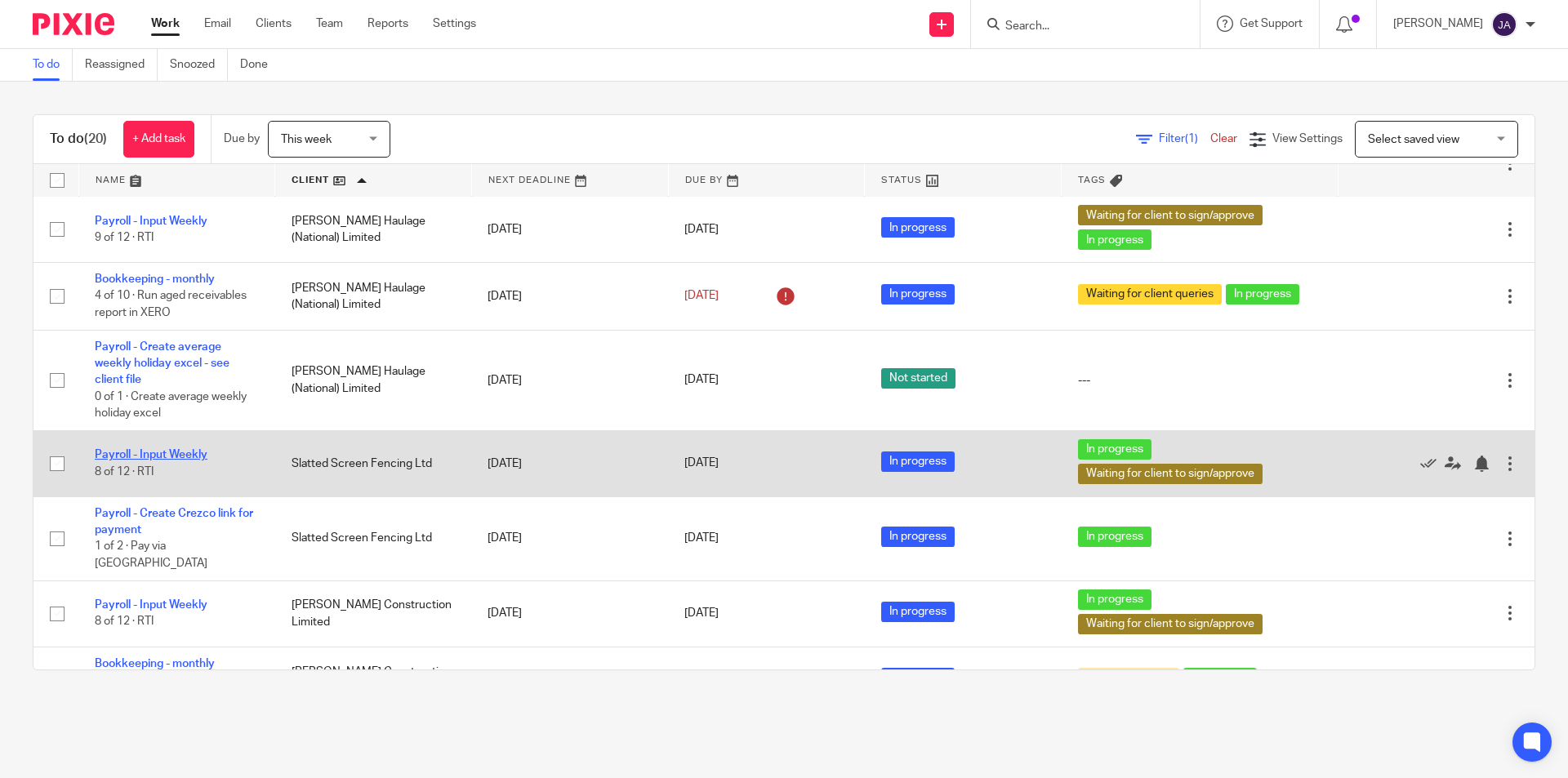
click at [164, 453] on link "Payroll - Input Weekly" at bounding box center [151, 454] width 113 height 11
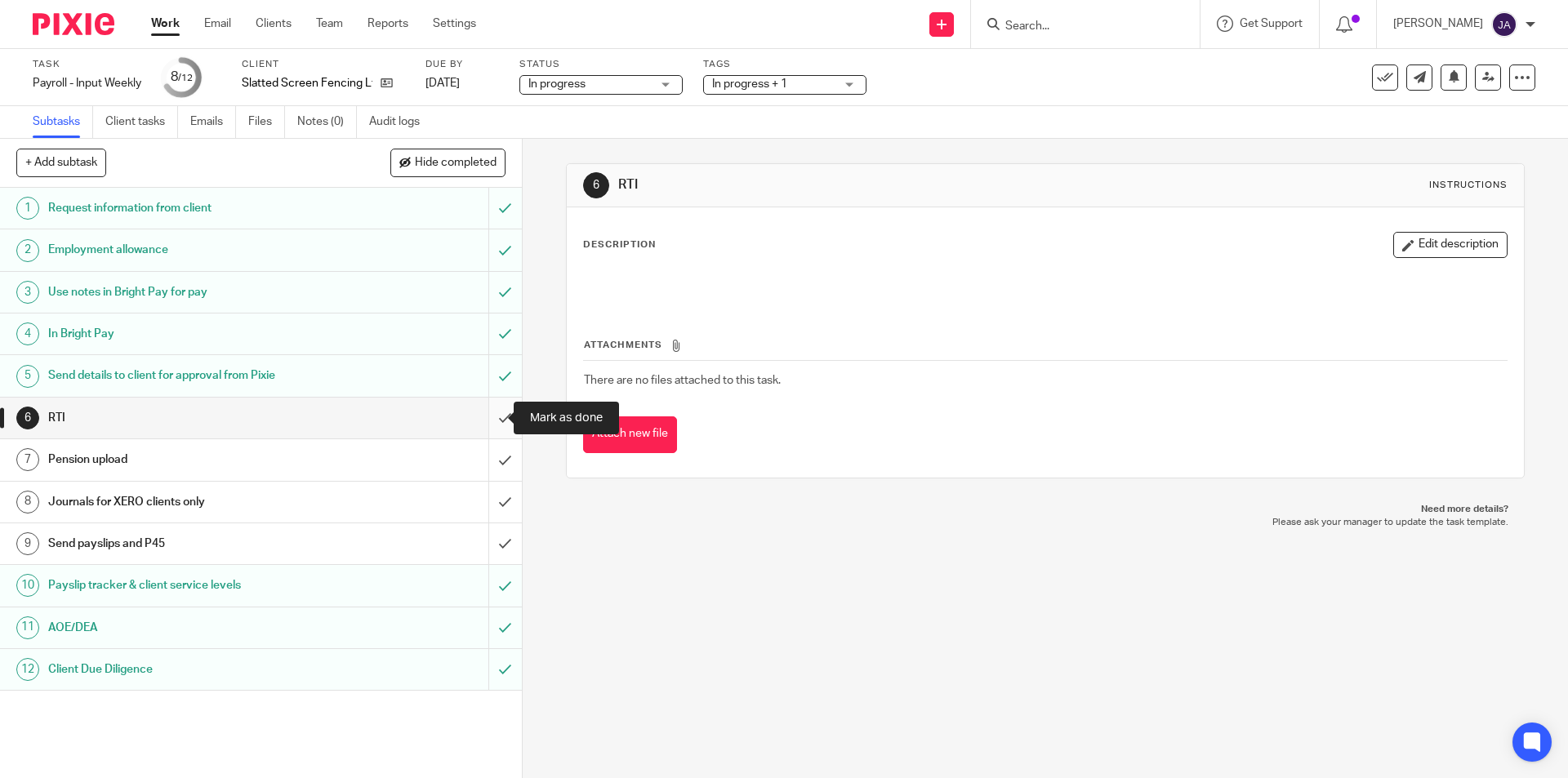
click at [486, 415] on input "submit" at bounding box center [261, 418] width 522 height 41
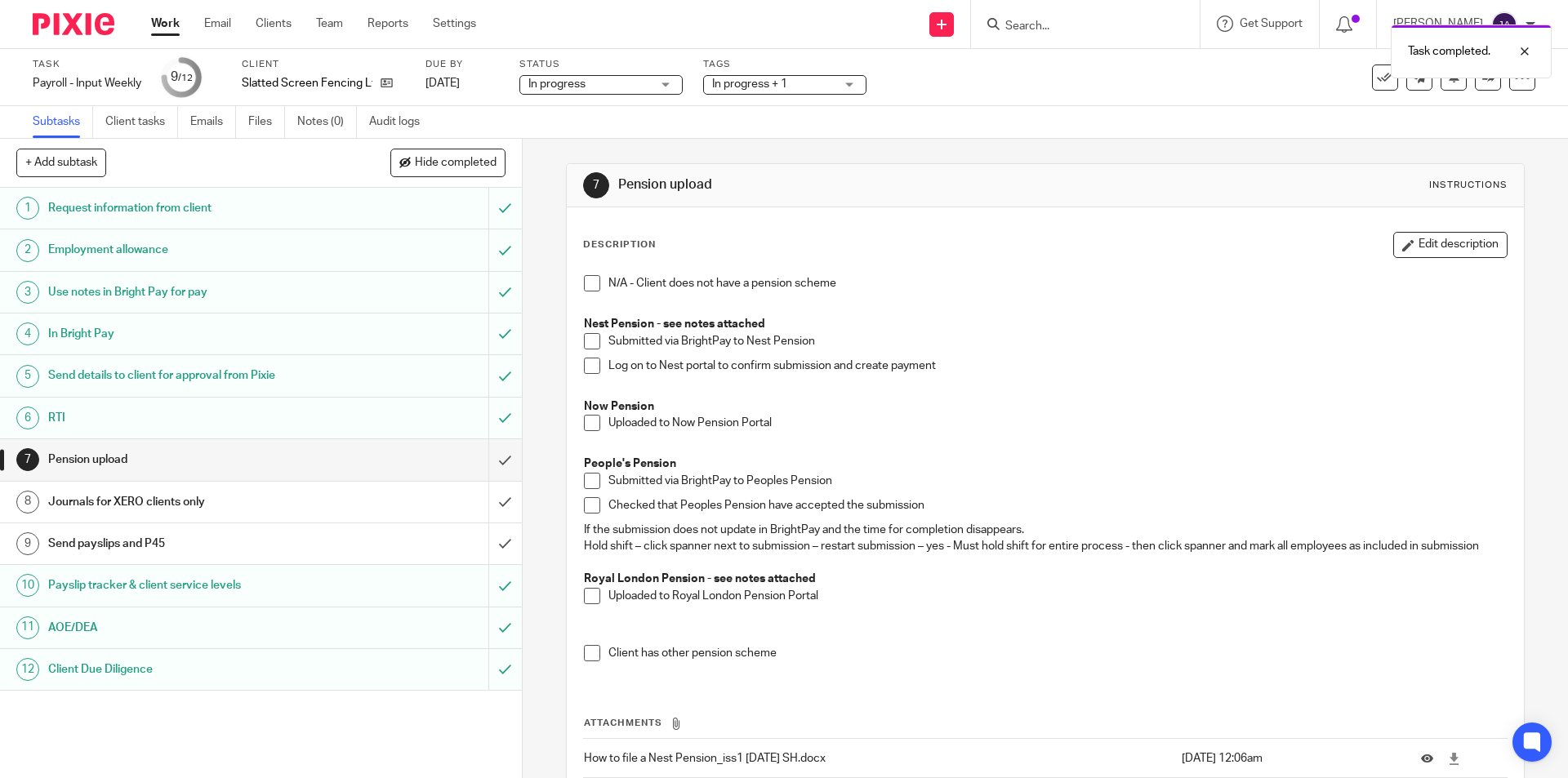
click at [806, 88] on span "In progress + 1" at bounding box center [773, 85] width 123 height 17
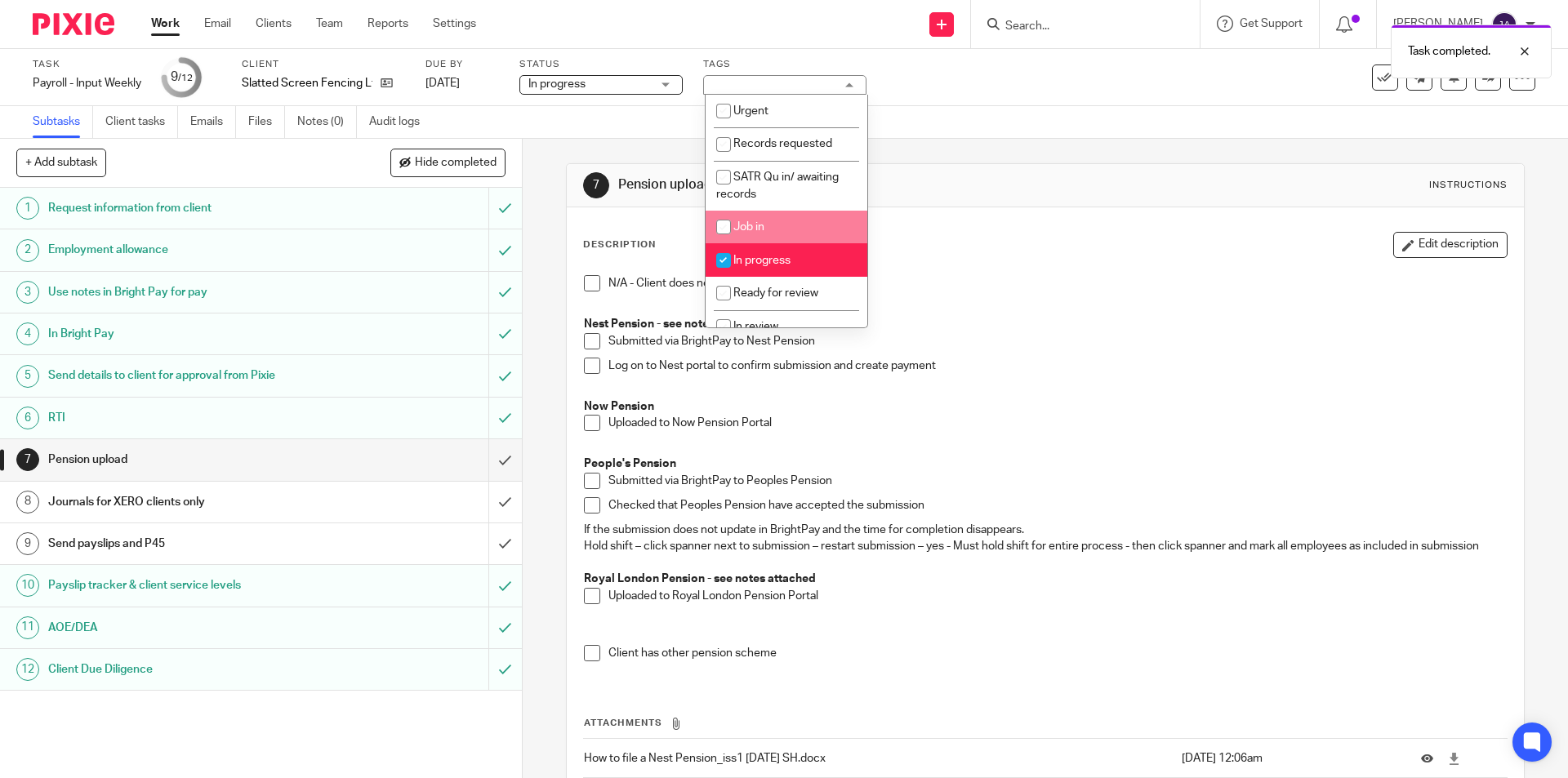
scroll to position [245, 0]
click at [776, 246] on span "Waiting for client to sign/approve" at bounding box center [775, 240] width 117 height 29
checkbox input "false"
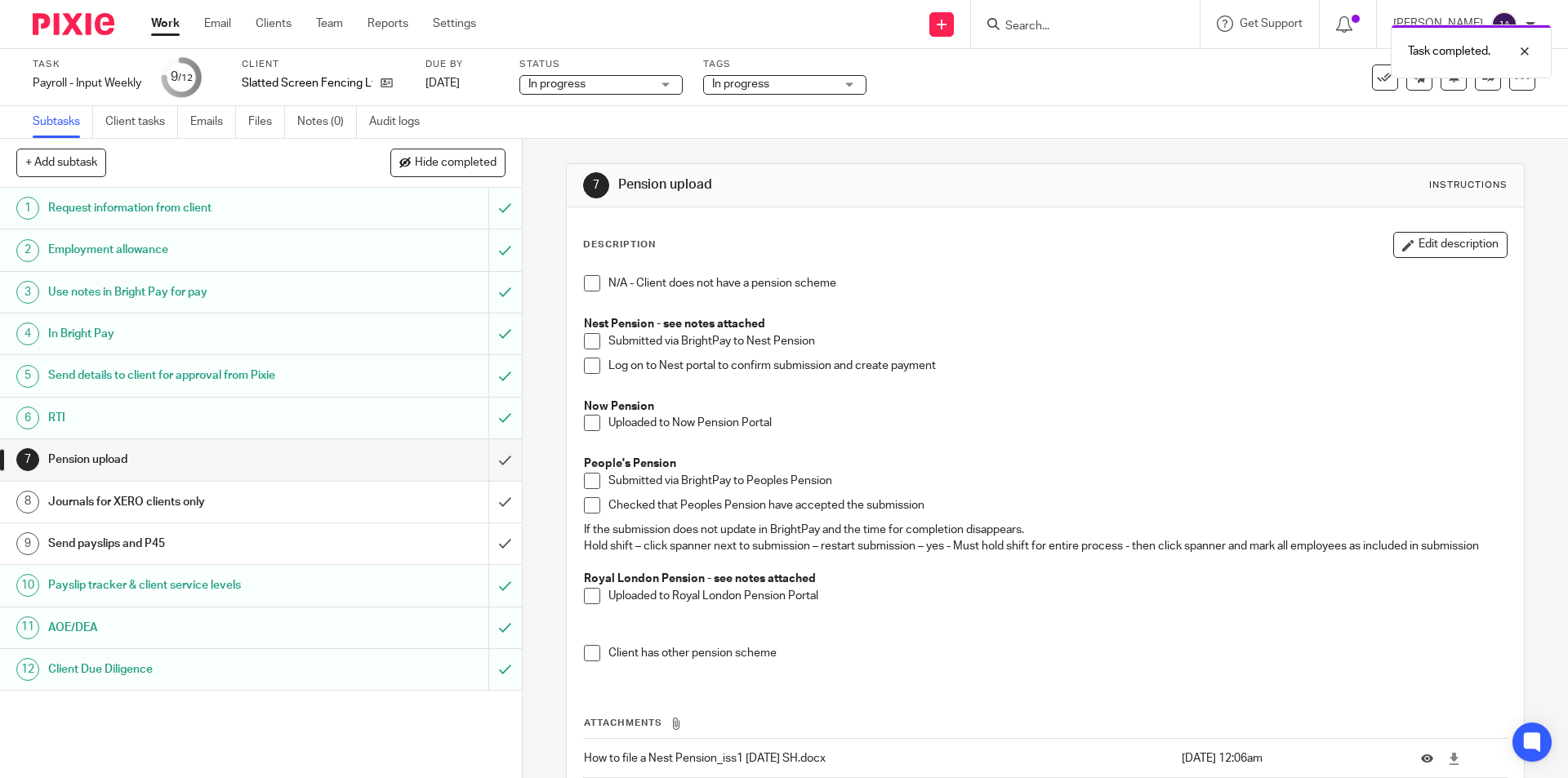
click at [199, 506] on h1 "Journals for XERO clients only" at bounding box center [189, 502] width 282 height 25
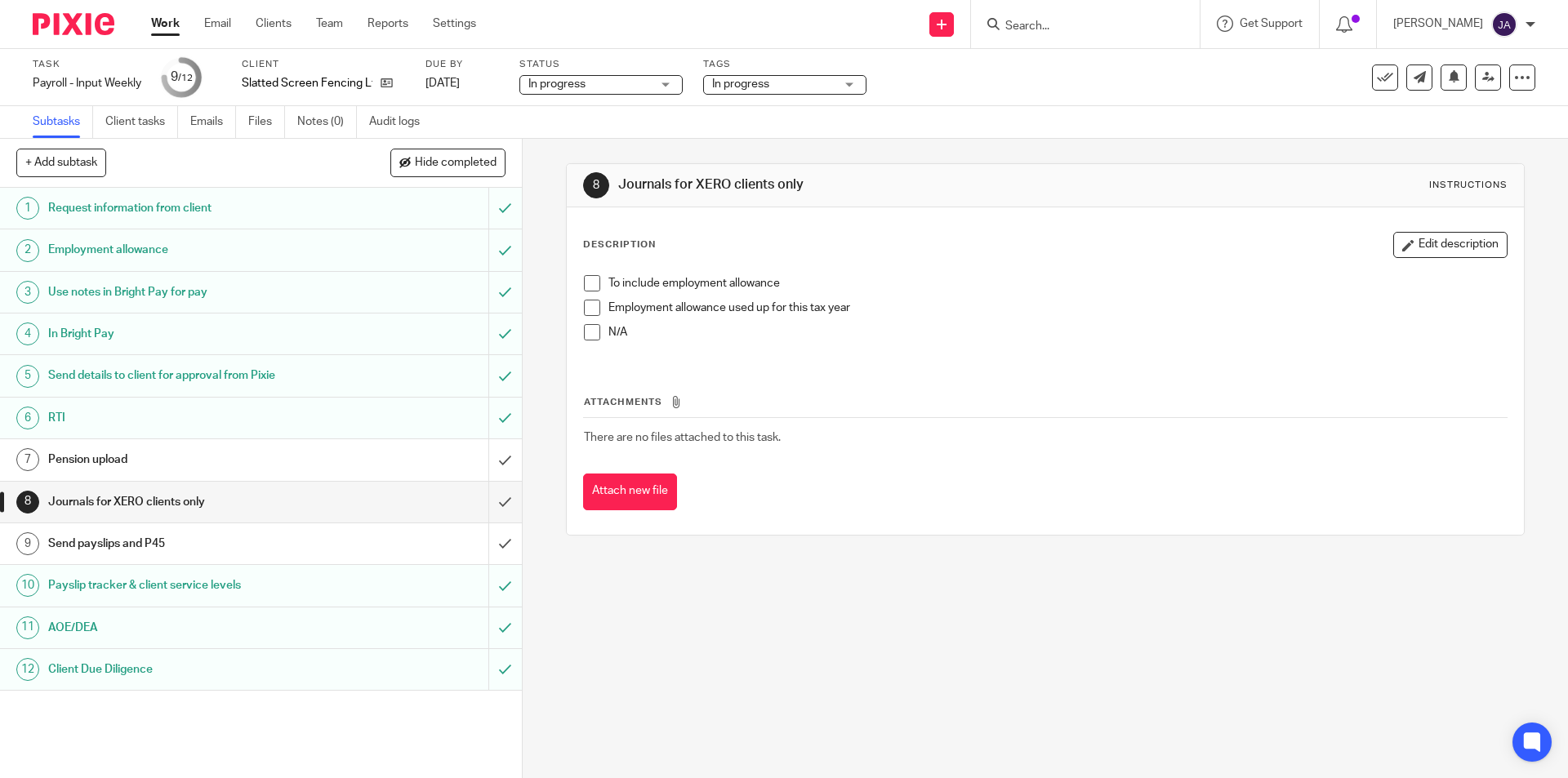
click at [587, 286] on span at bounding box center [592, 283] width 16 height 16
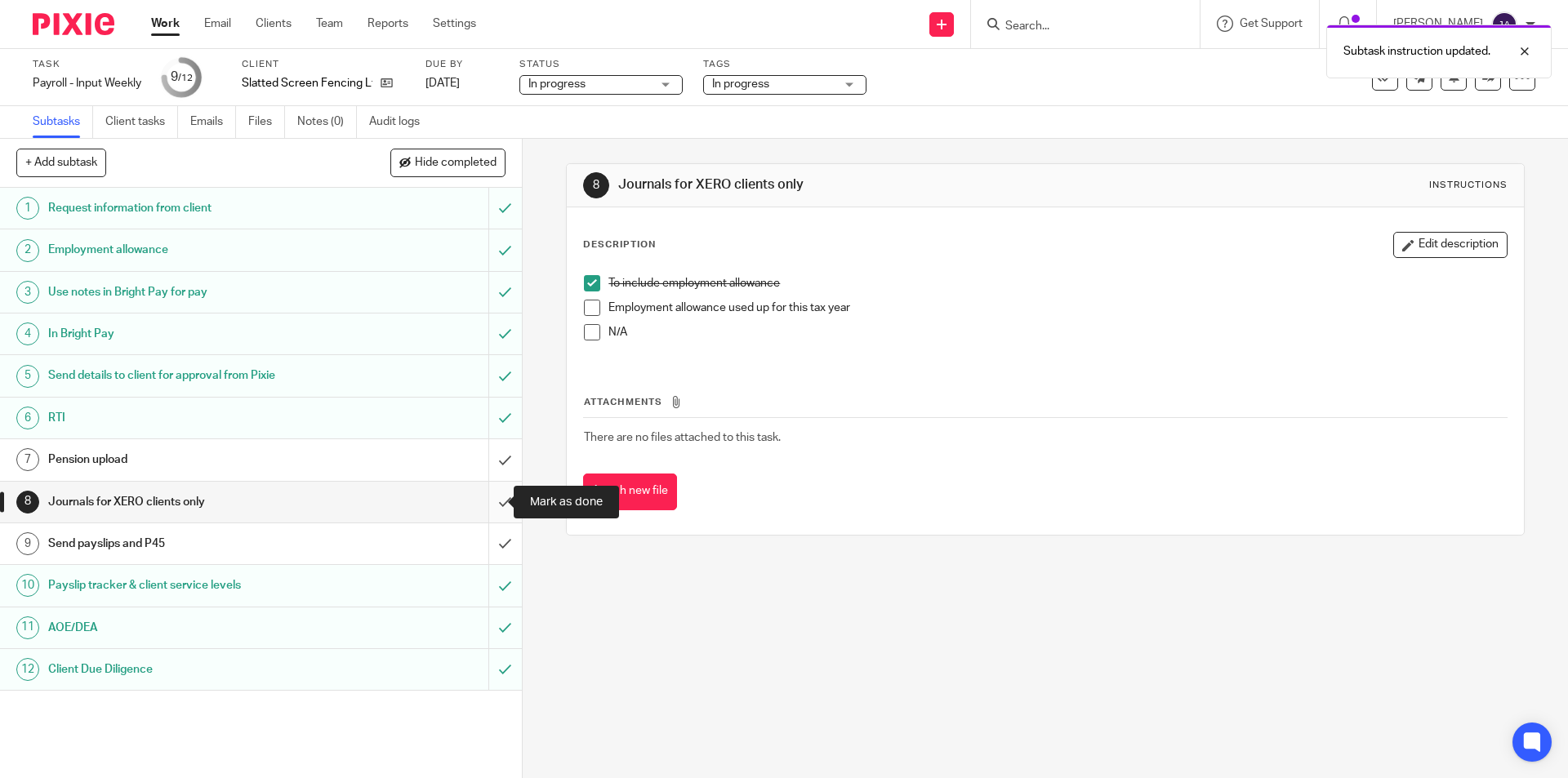
click at [483, 503] on input "submit" at bounding box center [261, 502] width 522 height 41
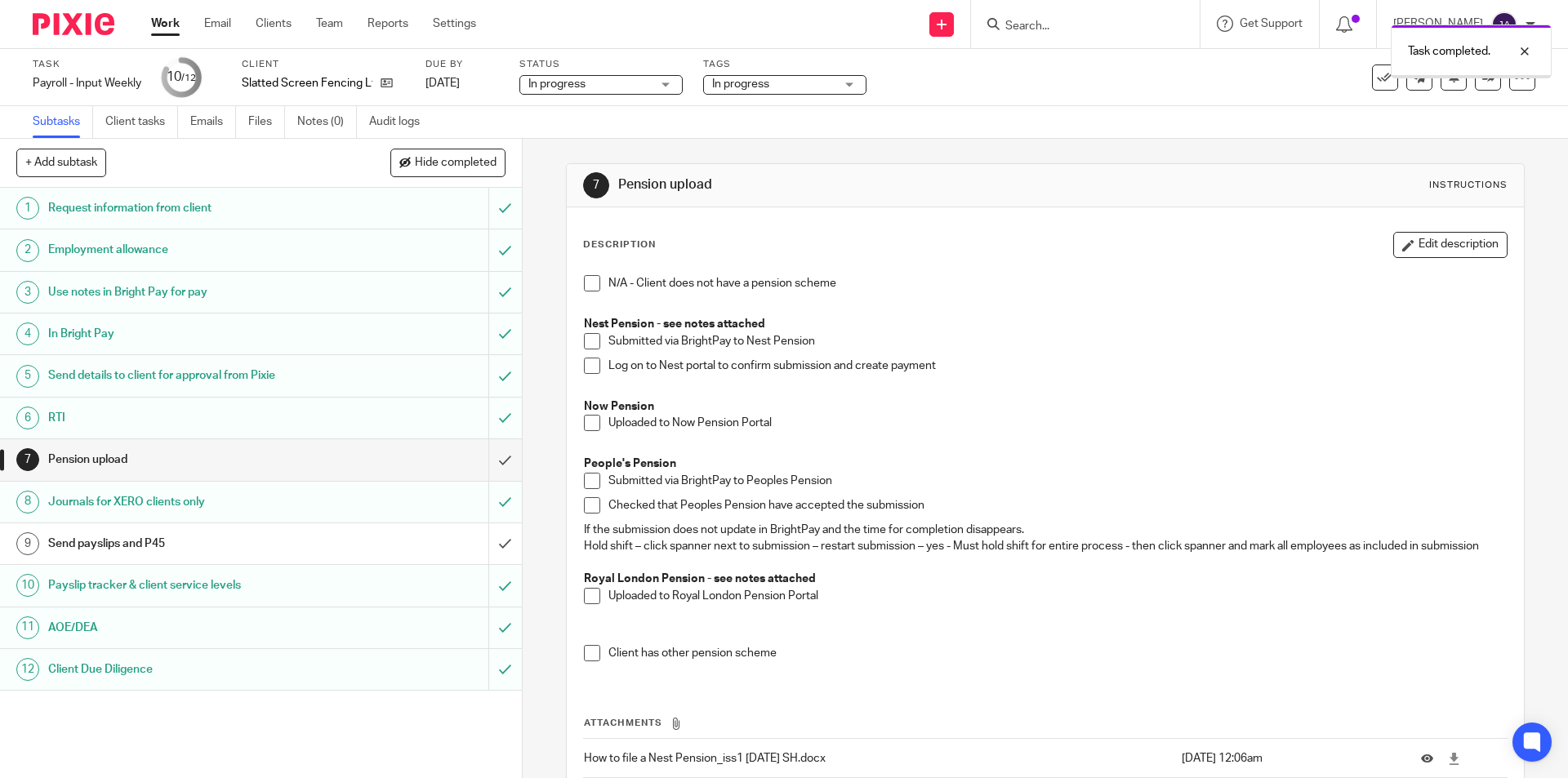
click at [157, 22] on link "Work" at bounding box center [165, 23] width 29 height 16
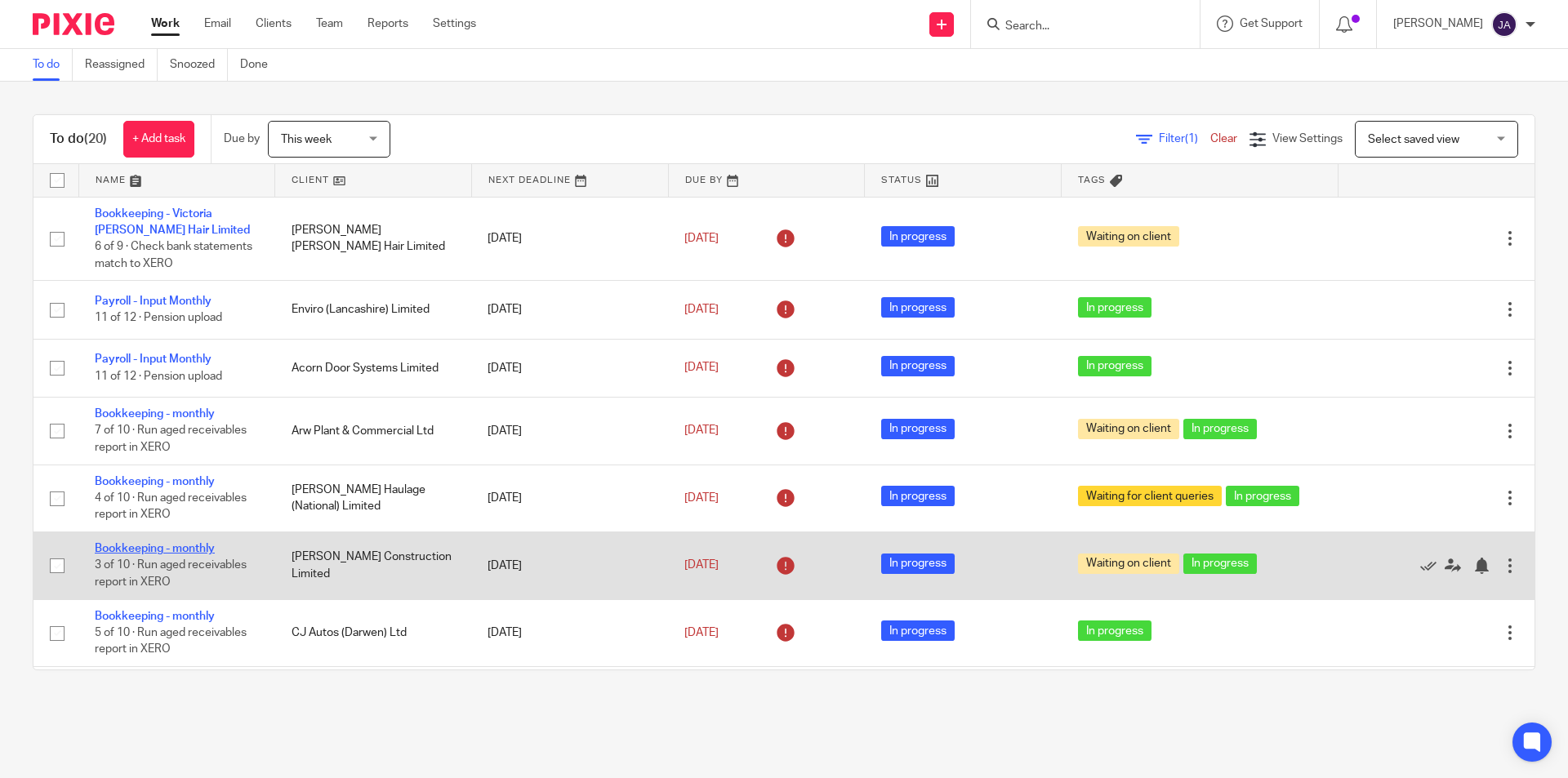
click at [181, 546] on link "Bookkeeping - monthly" at bounding box center [155, 548] width 120 height 11
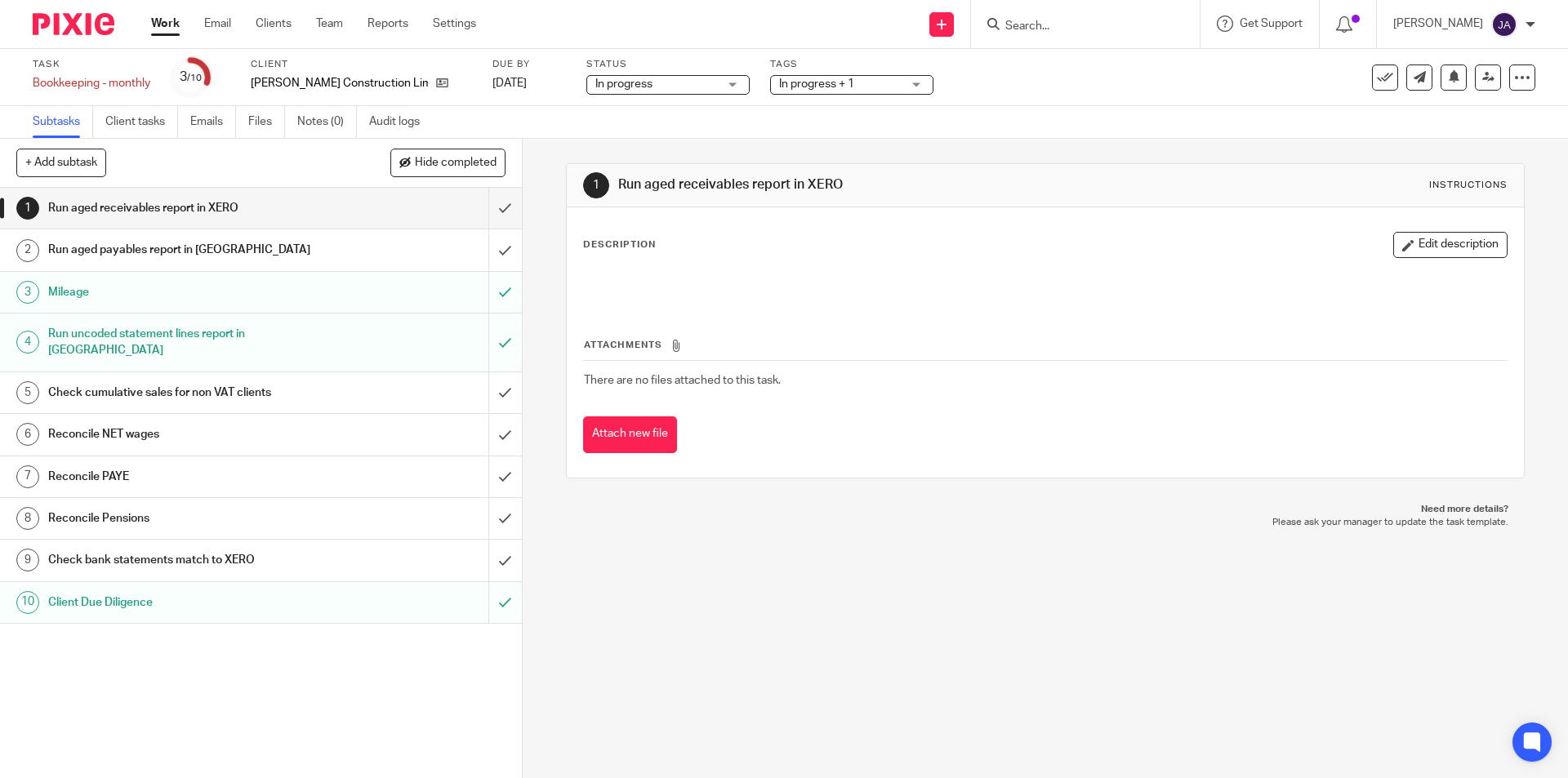
click at [170, 552] on h1 "Check bank statements match to XERO" at bounding box center [189, 560] width 282 height 25
click at [1449, 244] on button "Edit description" at bounding box center [1450, 245] width 114 height 26
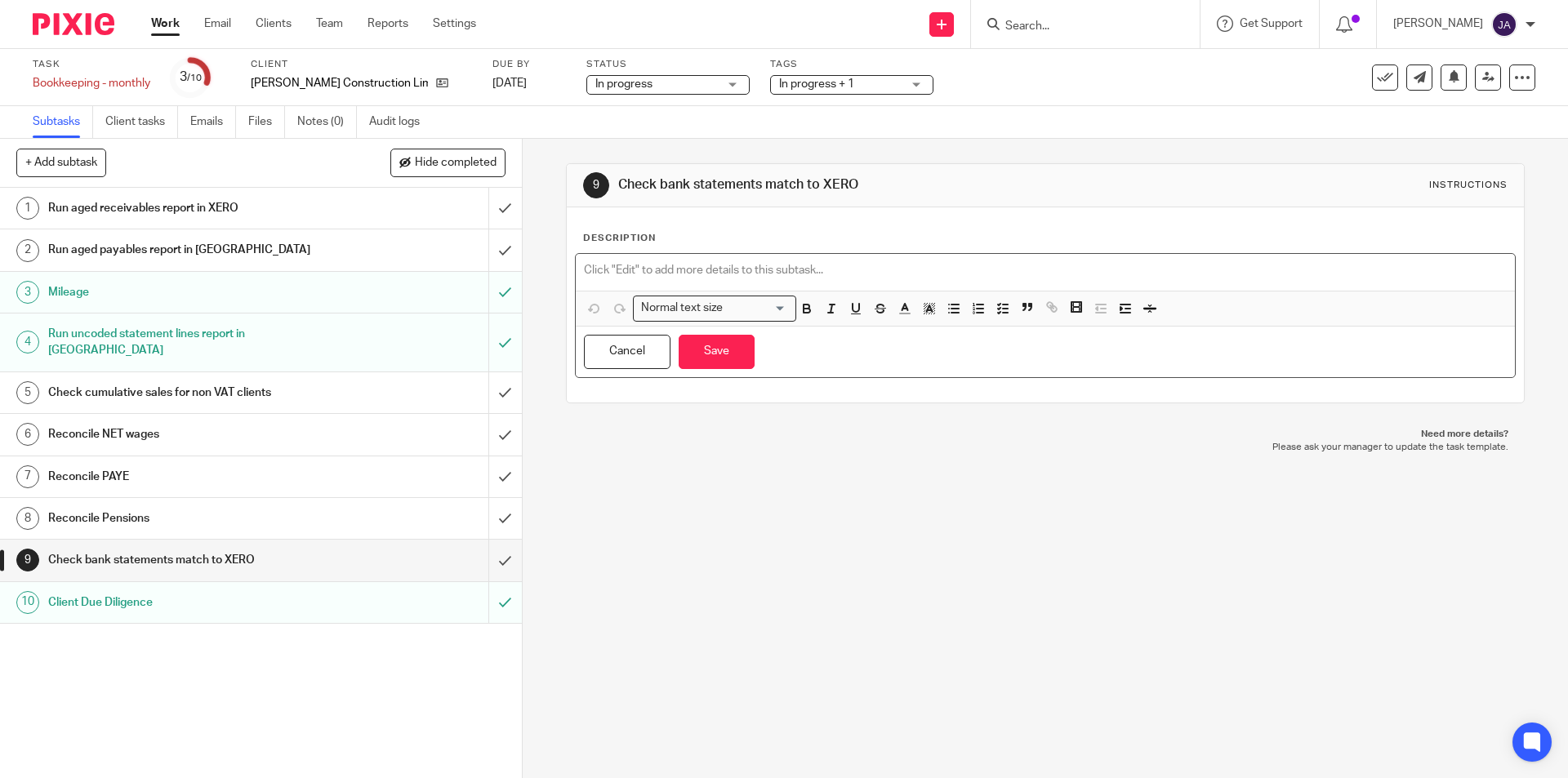
click at [632, 274] on p at bounding box center [1045, 270] width 922 height 16
click at [727, 359] on button "Save" at bounding box center [717, 352] width 76 height 35
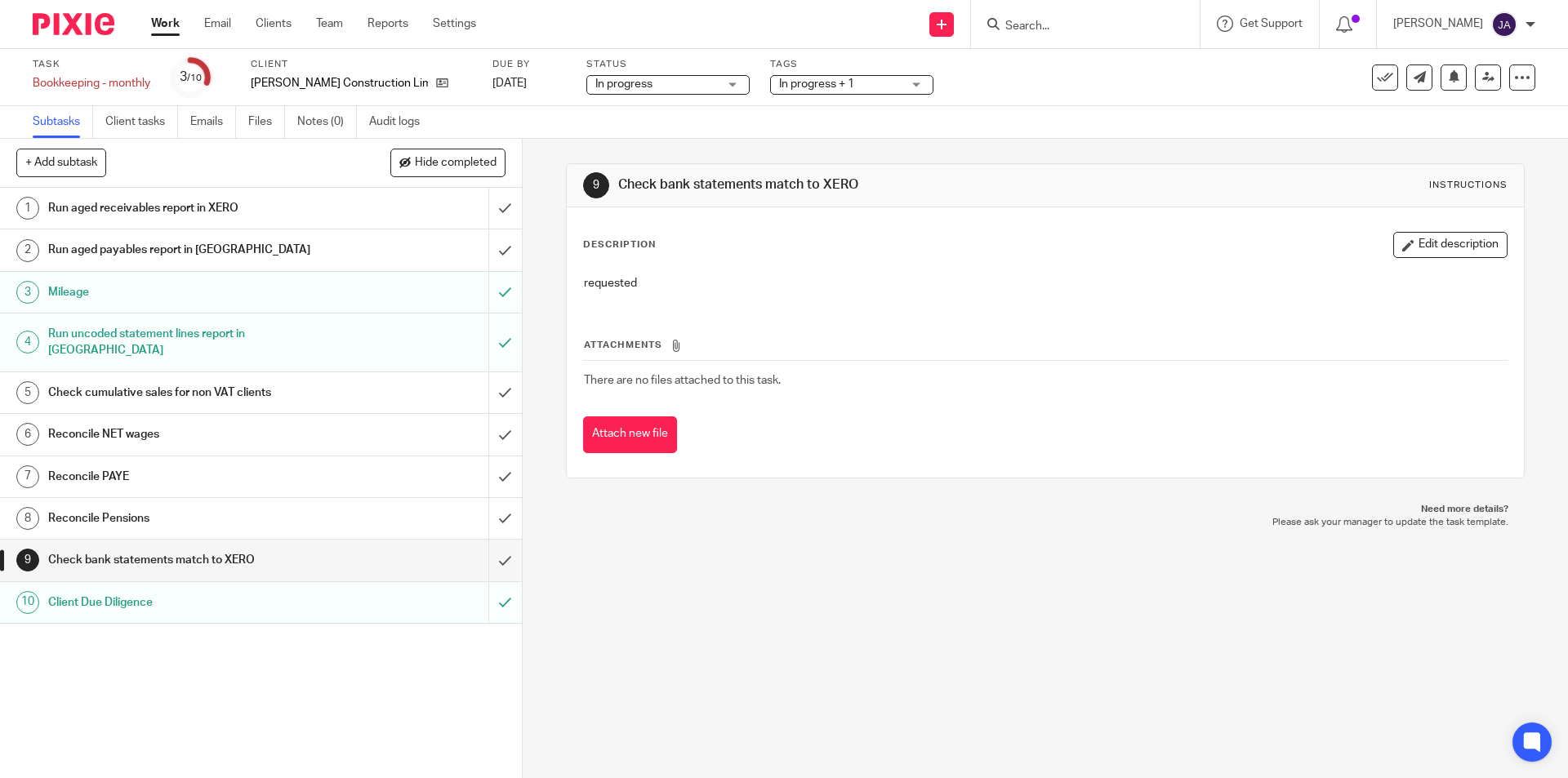
click at [170, 27] on link "Work" at bounding box center [165, 23] width 29 height 16
